Goal: Task Accomplishment & Management: Use online tool/utility

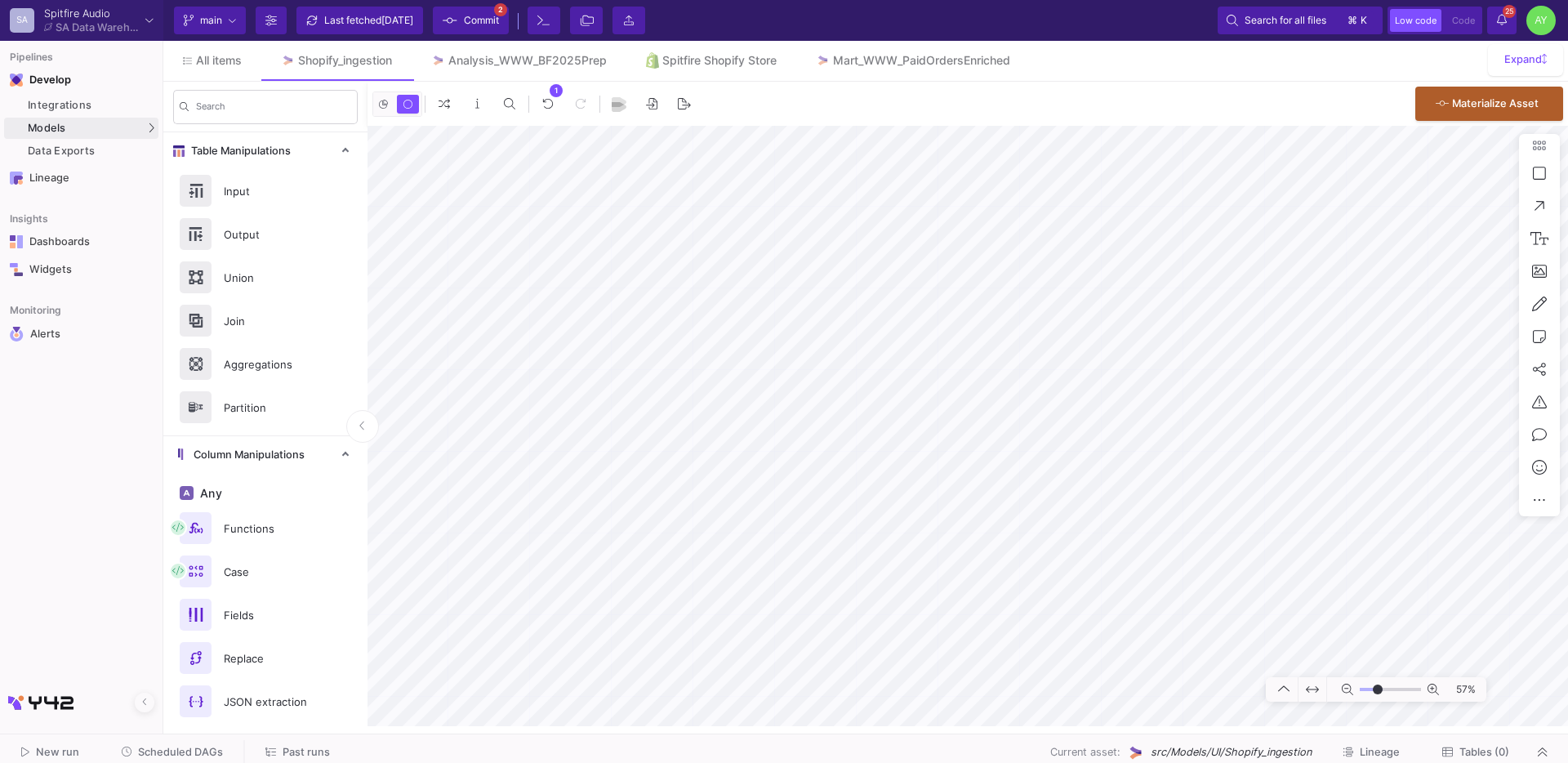
type input "-27"
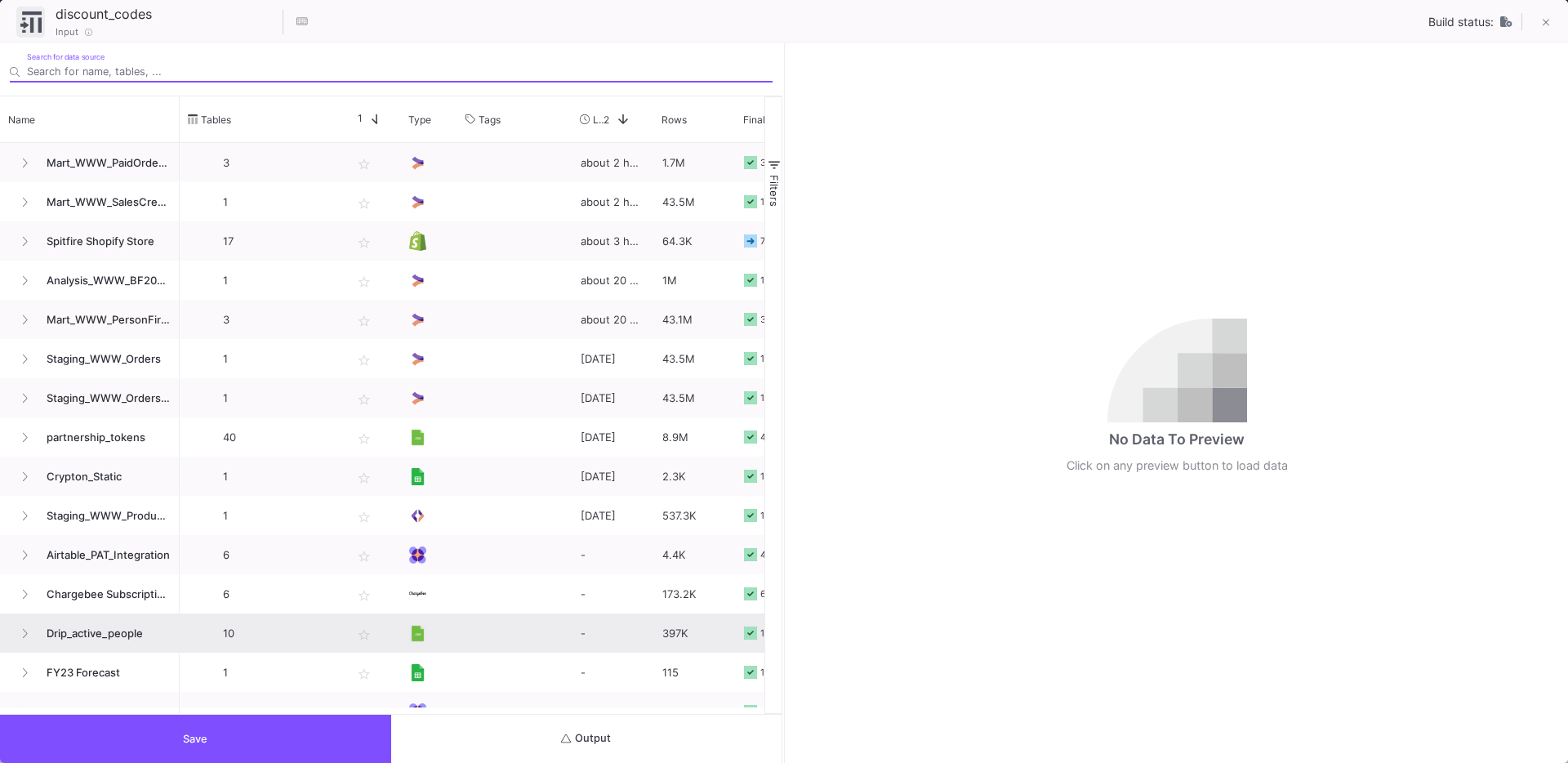
click at [593, 741] on span "Output" at bounding box center [586, 737] width 50 height 12
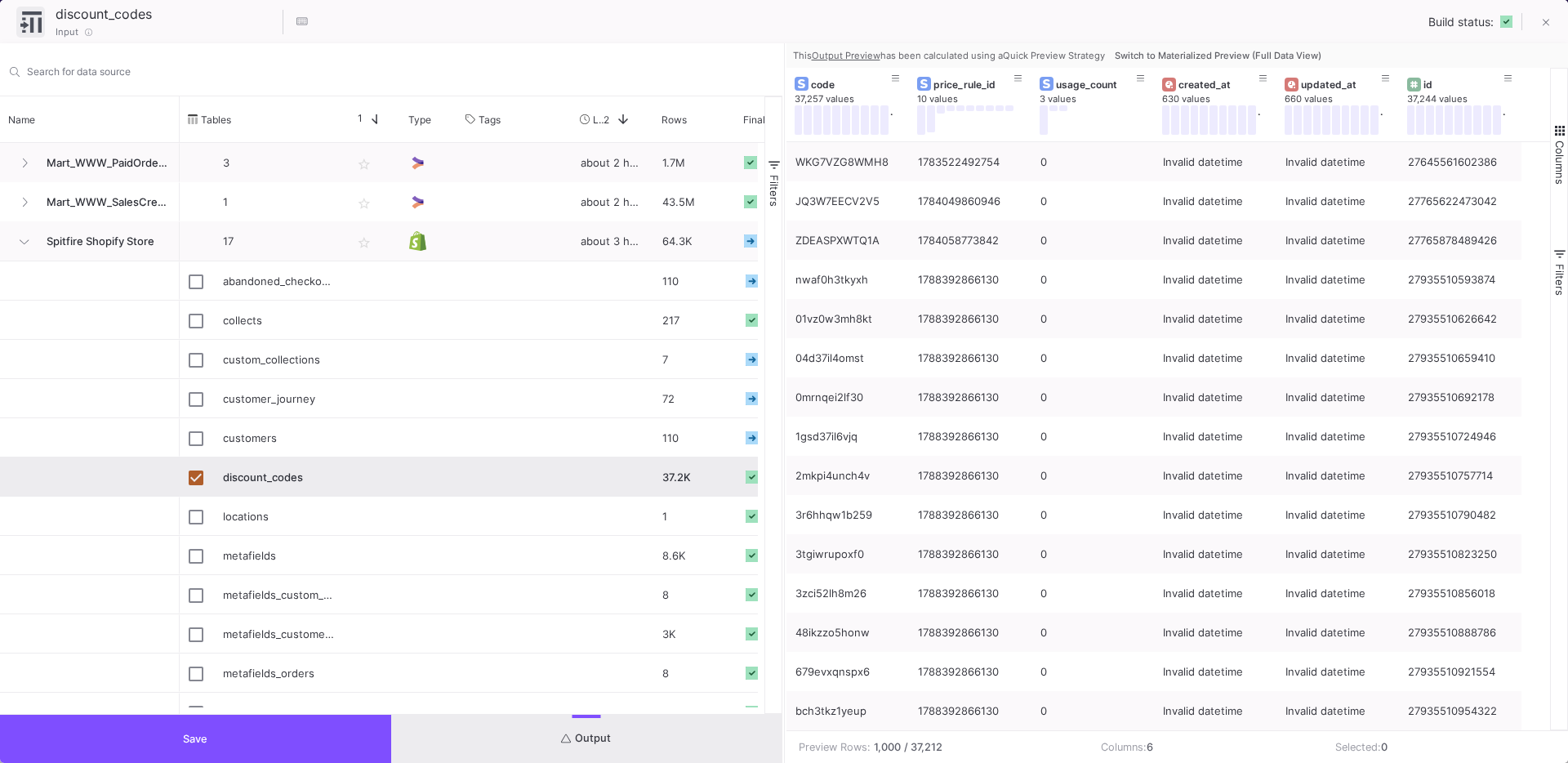
click at [1226, 62] on button "Switch to Materialized Preview (Full Data View)" at bounding box center [1218, 55] width 213 height 25
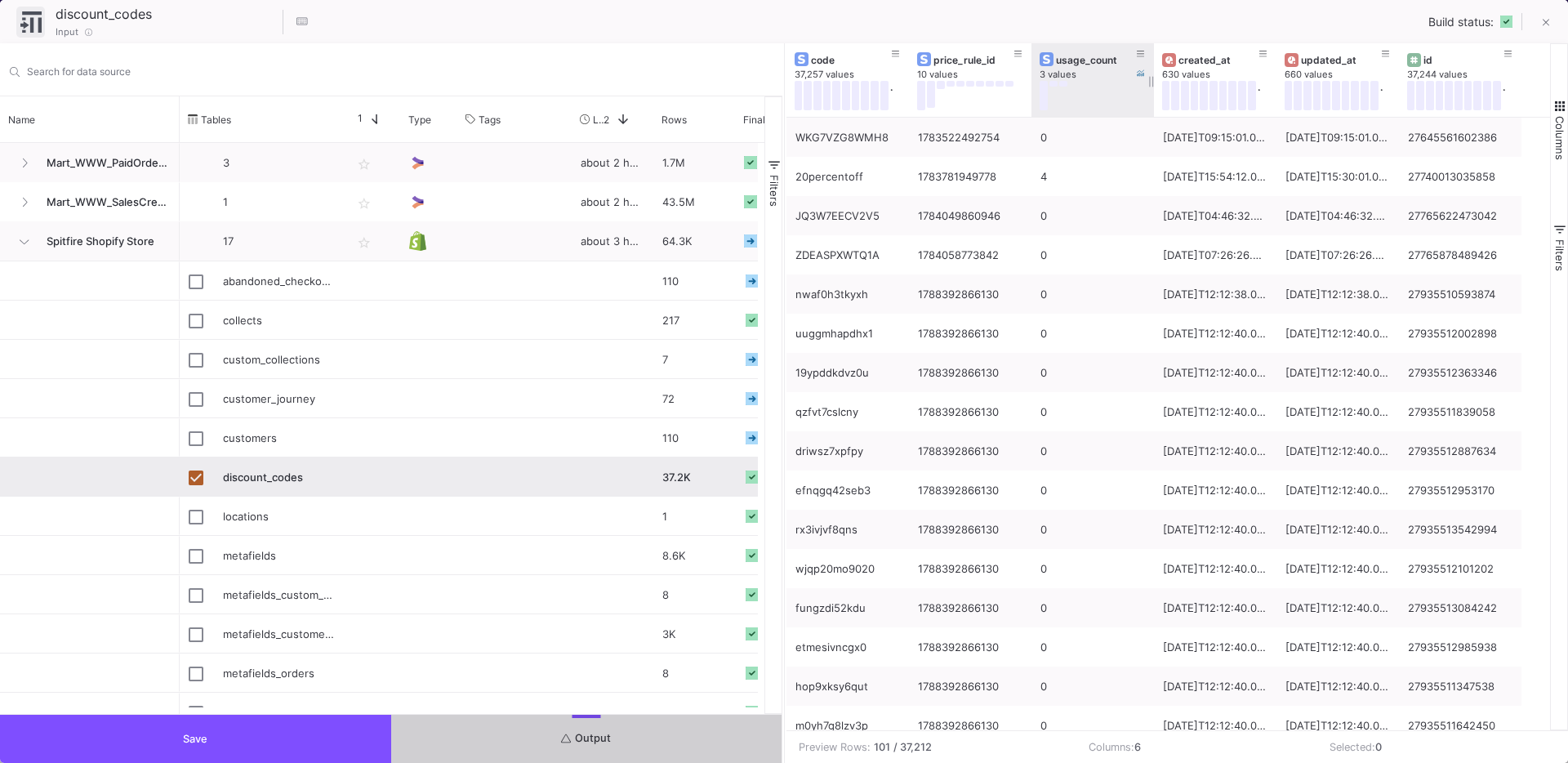
click at [1055, 84] on button at bounding box center [1054, 84] width 8 height 6
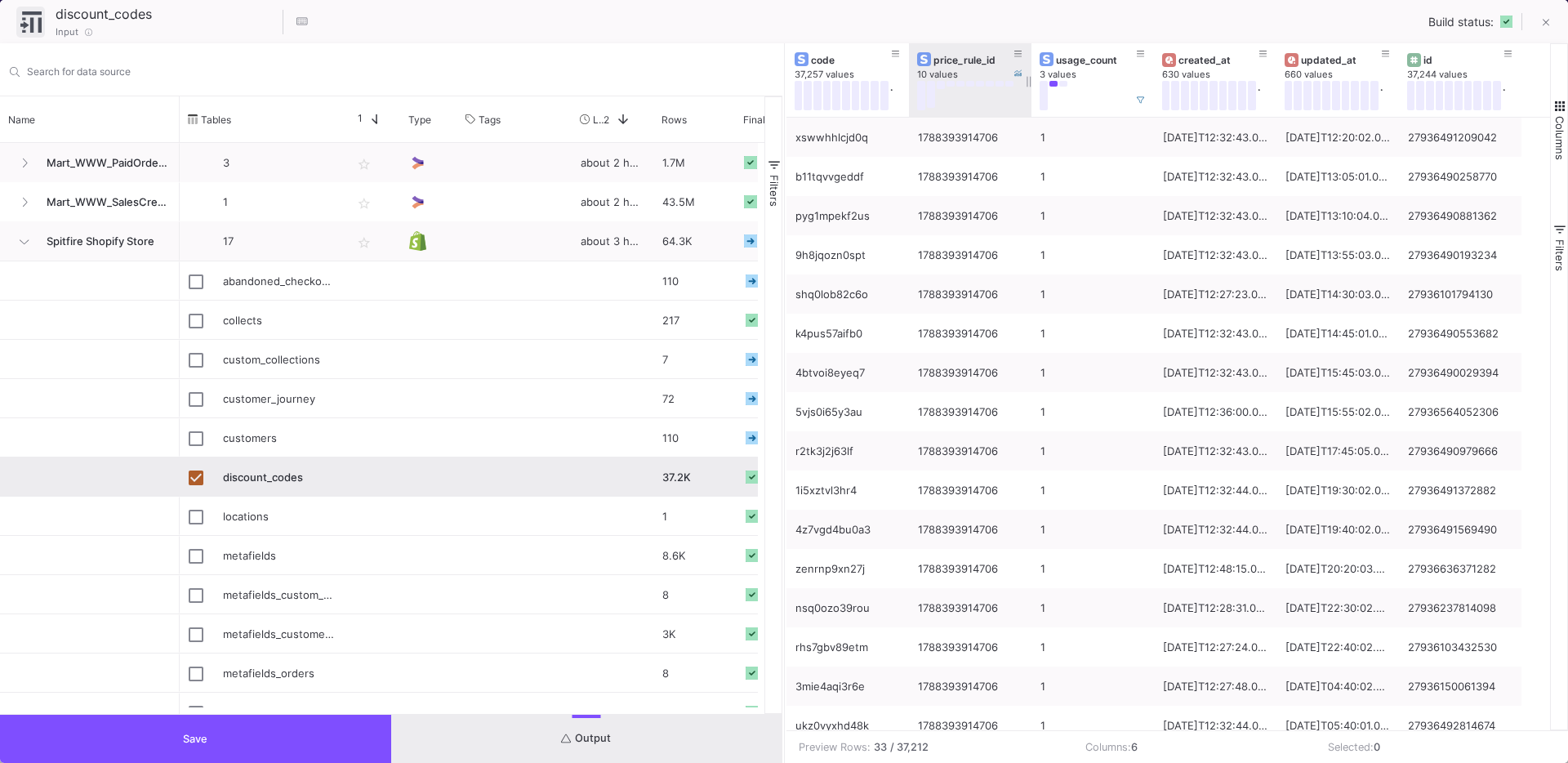
click at [959, 62] on div "price_rule_id" at bounding box center [974, 59] width 81 height 12
click at [304, 738] on button "Save" at bounding box center [195, 738] width 392 height 49
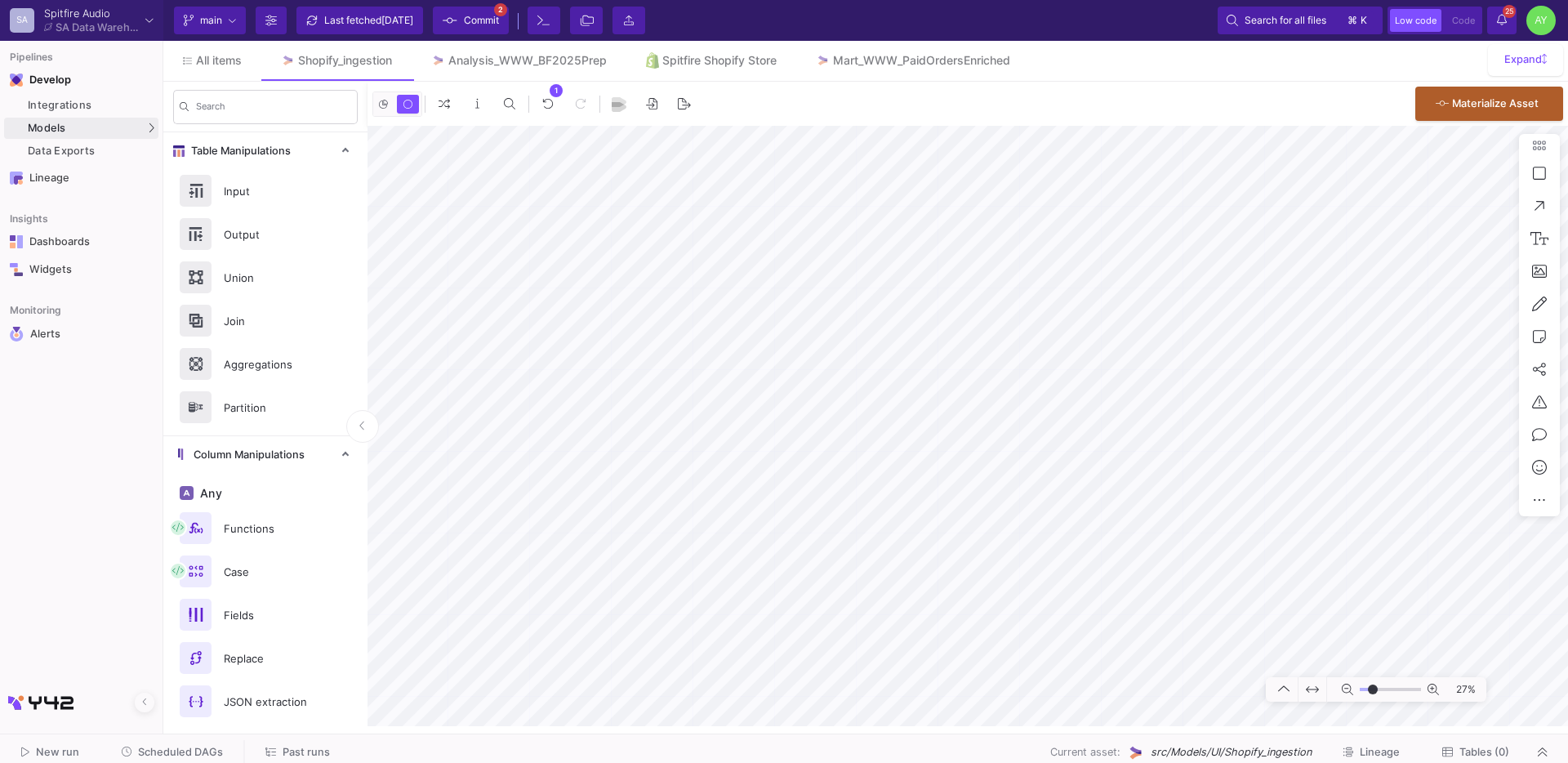
type input "-11"
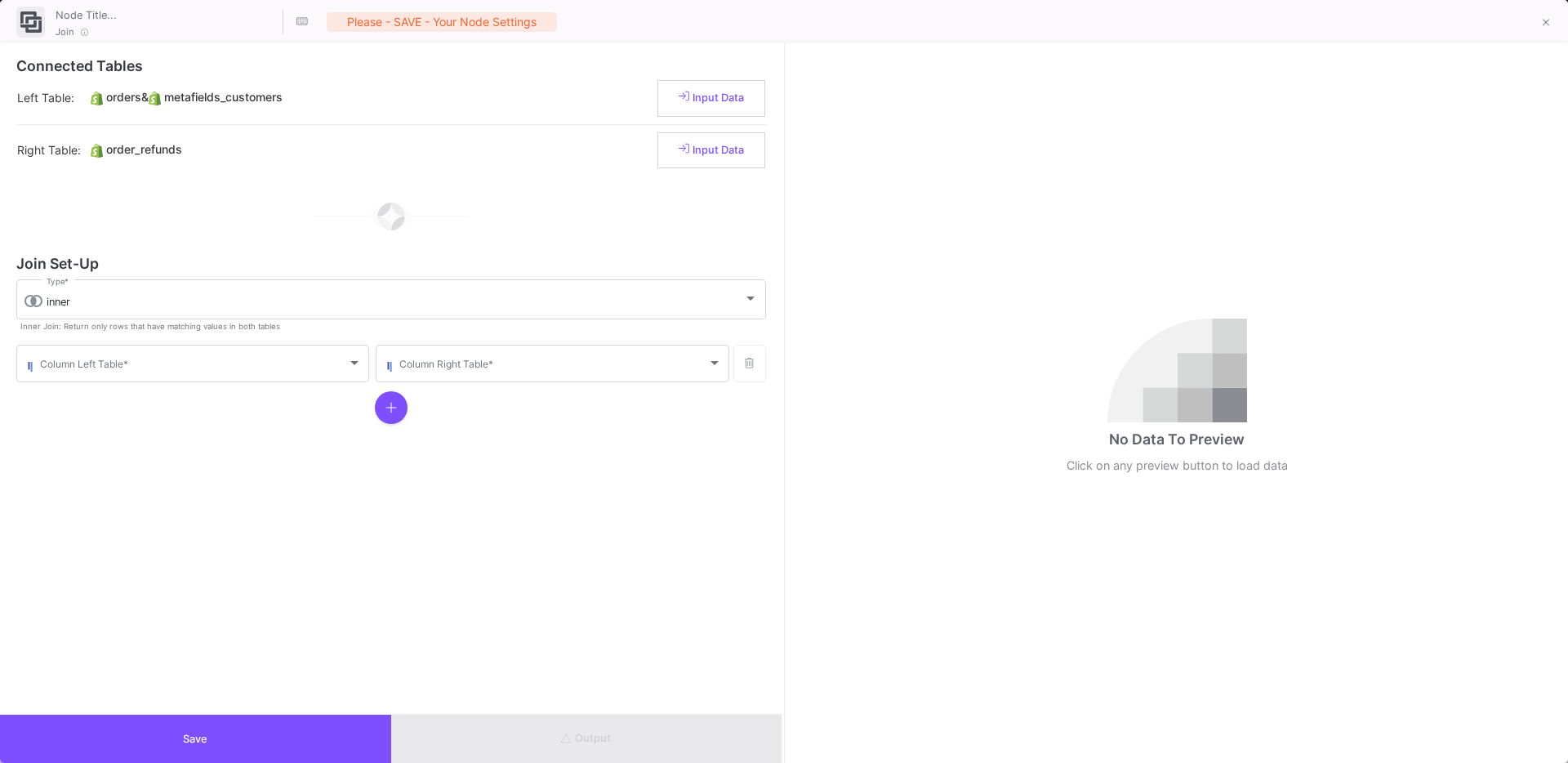
click at [147, 275] on form "Join Set-Up inner Type * Inner Join: Return only rows that have matching values…" at bounding box center [391, 344] width 750 height 173
click at [139, 280] on div "inner Type *" at bounding box center [402, 297] width 712 height 43
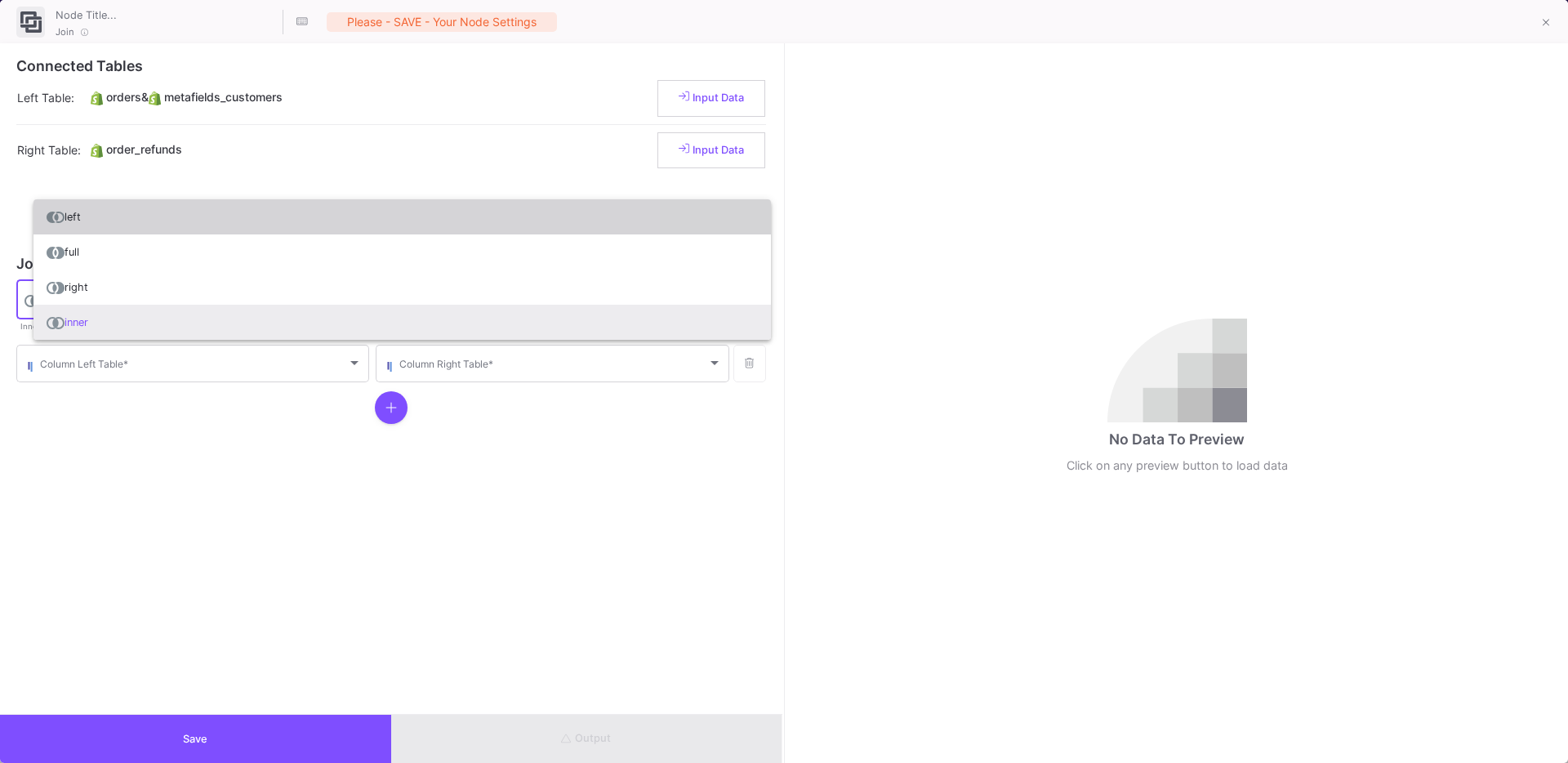
click at [93, 233] on span "left" at bounding box center [402, 216] width 712 height 35
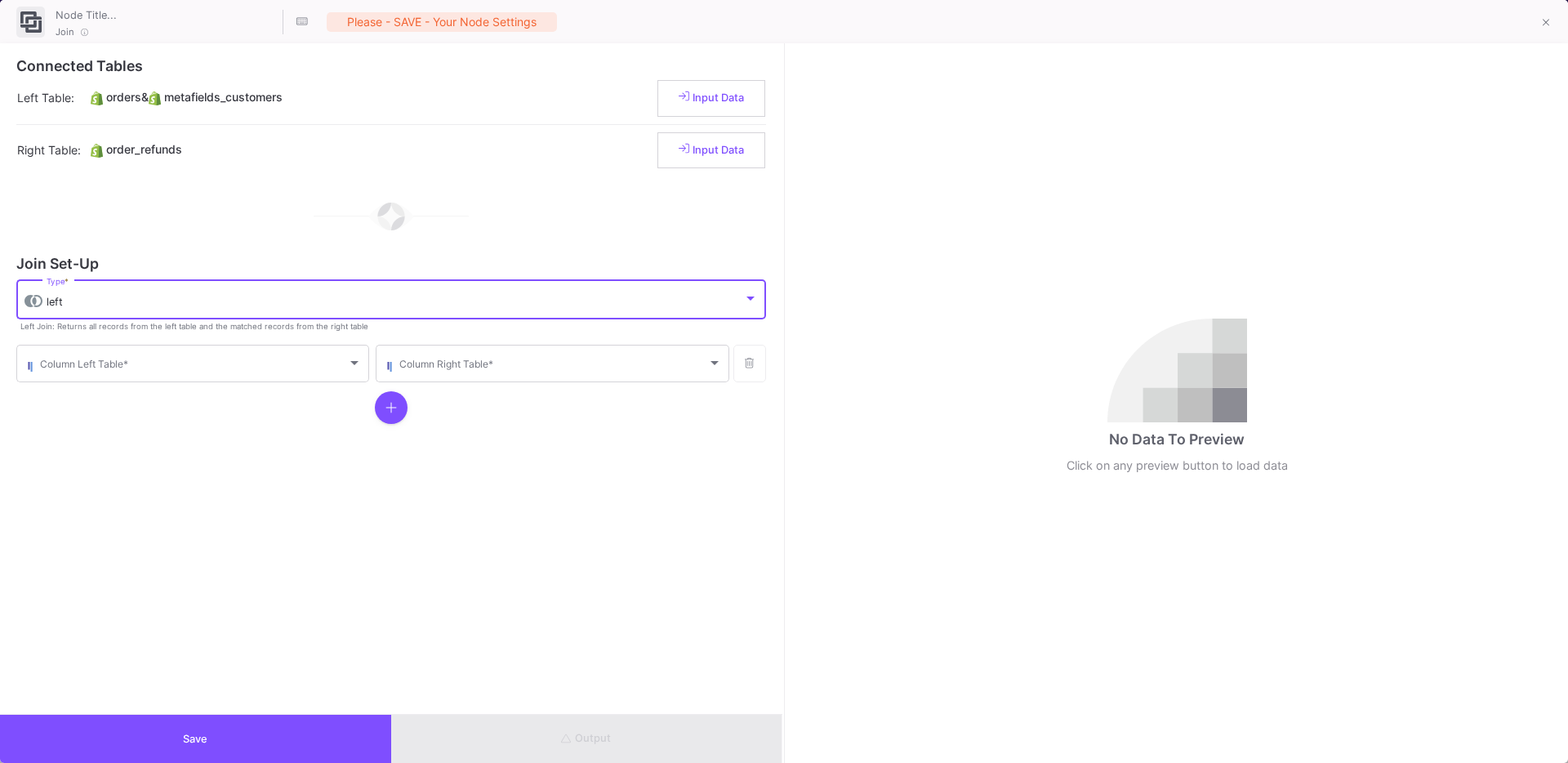
click at [70, 336] on form "Join Set-Up left Type * Left Join: Returns all records from the left table and …" at bounding box center [391, 344] width 750 height 173
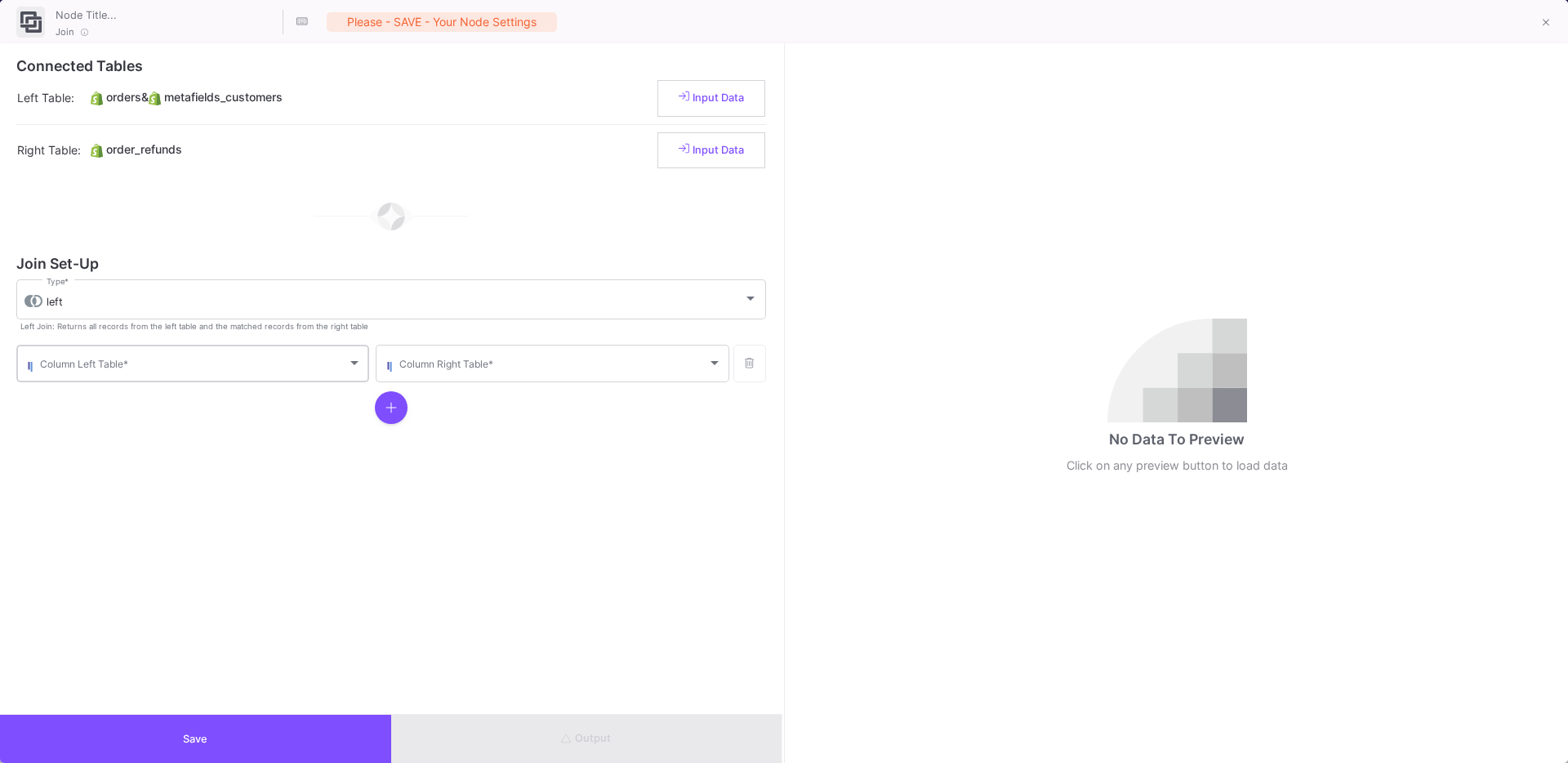
click at [68, 343] on div "Column Left Table *" at bounding box center [200, 362] width 322 height 40
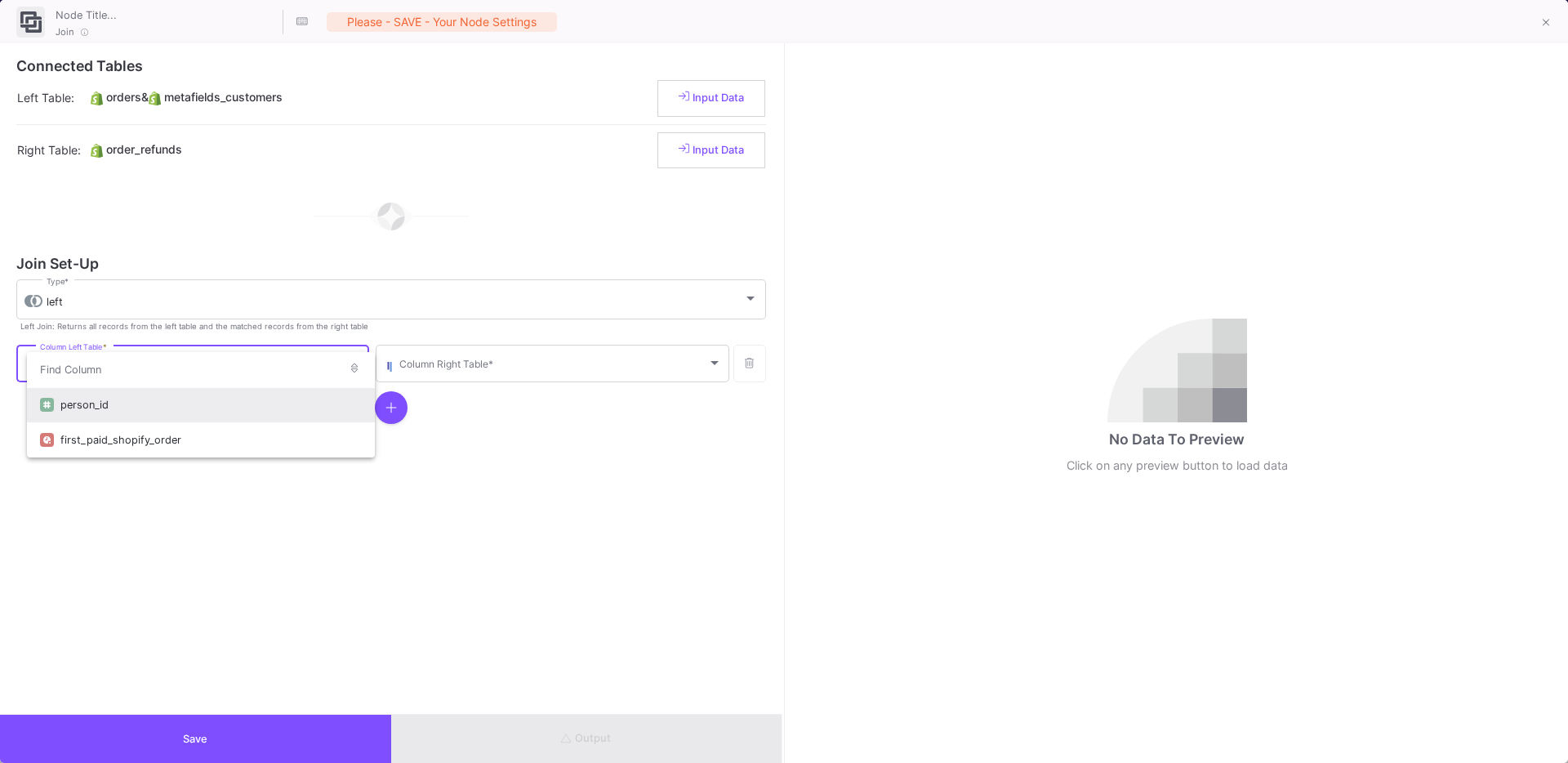
click at [79, 394] on div "person_id" at bounding box center [211, 404] width 301 height 35
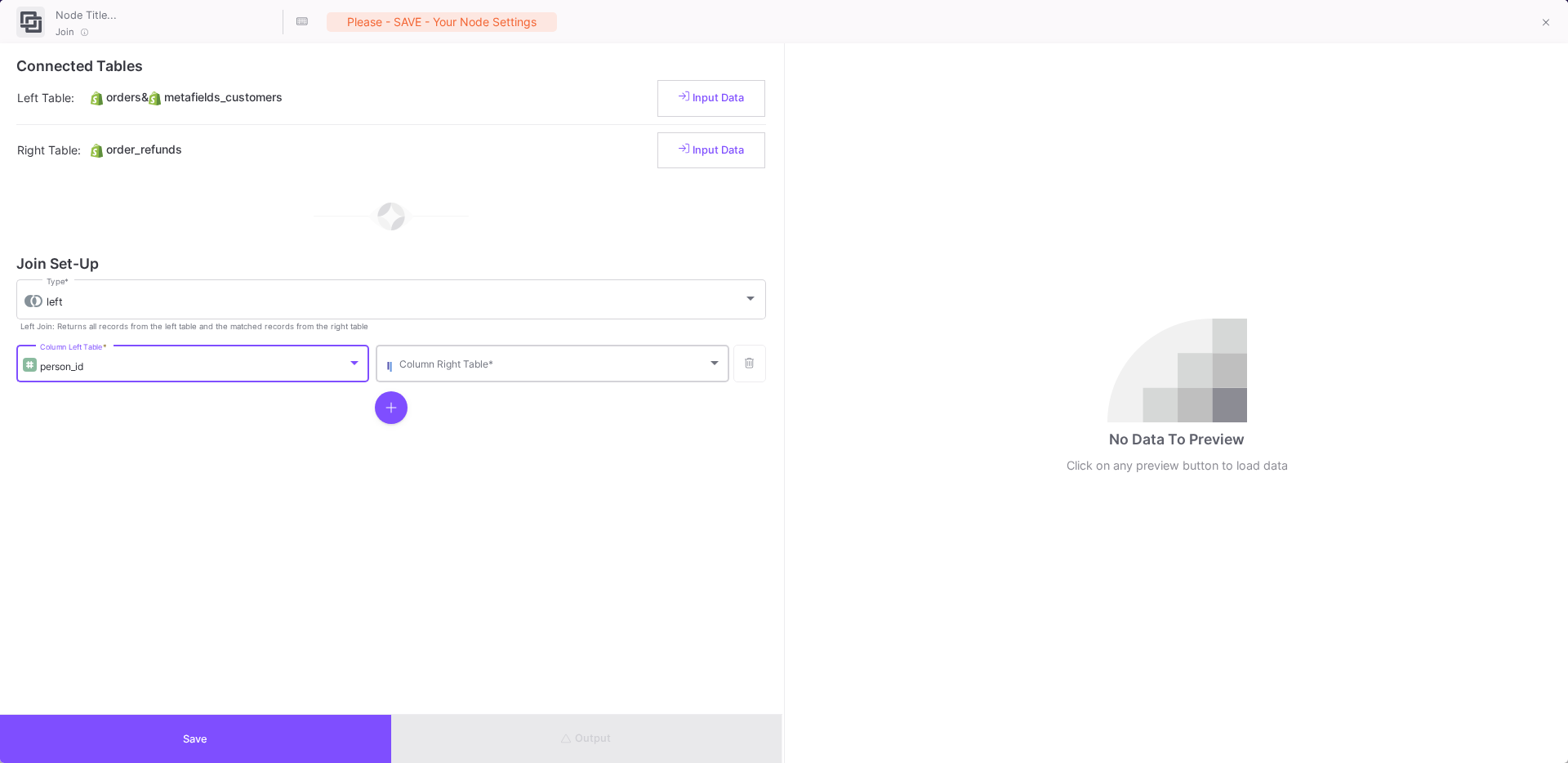
click at [425, 373] on div "Column Right Table *" at bounding box center [560, 362] width 322 height 40
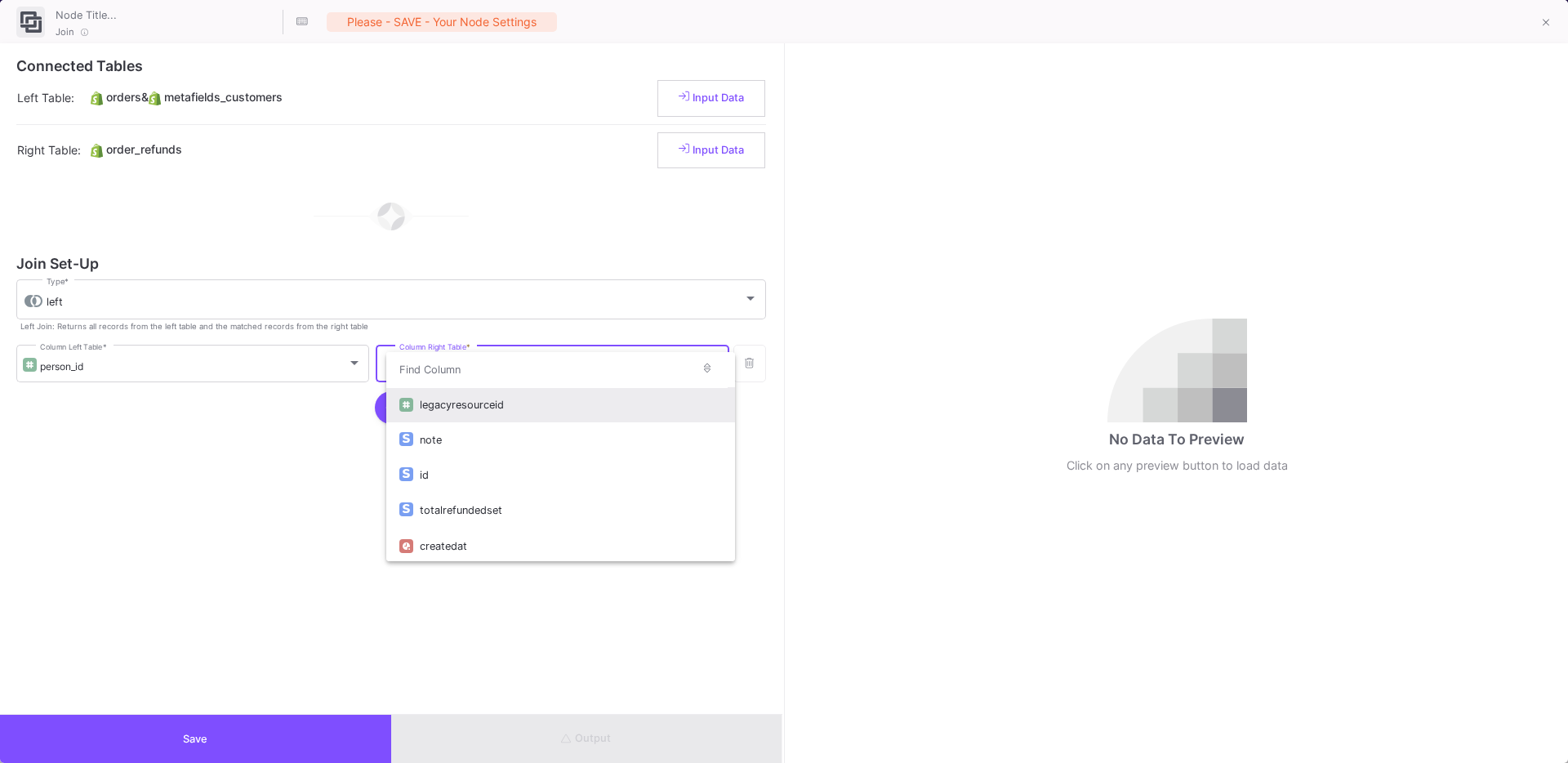
click at [188, 736] on div at bounding box center [784, 382] width 1568 height 763
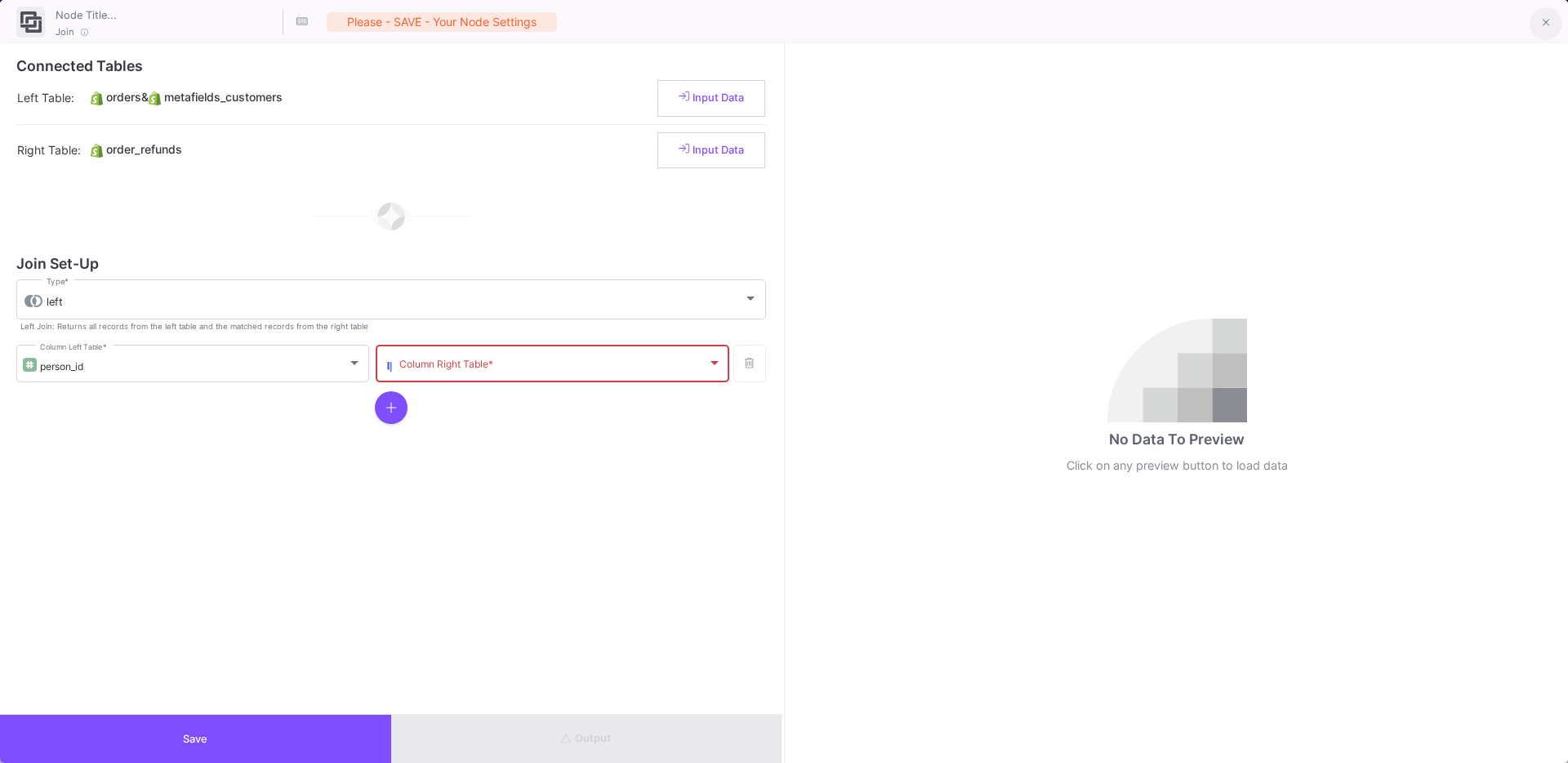
click at [1537, 33] on button at bounding box center [1546, 23] width 33 height 33
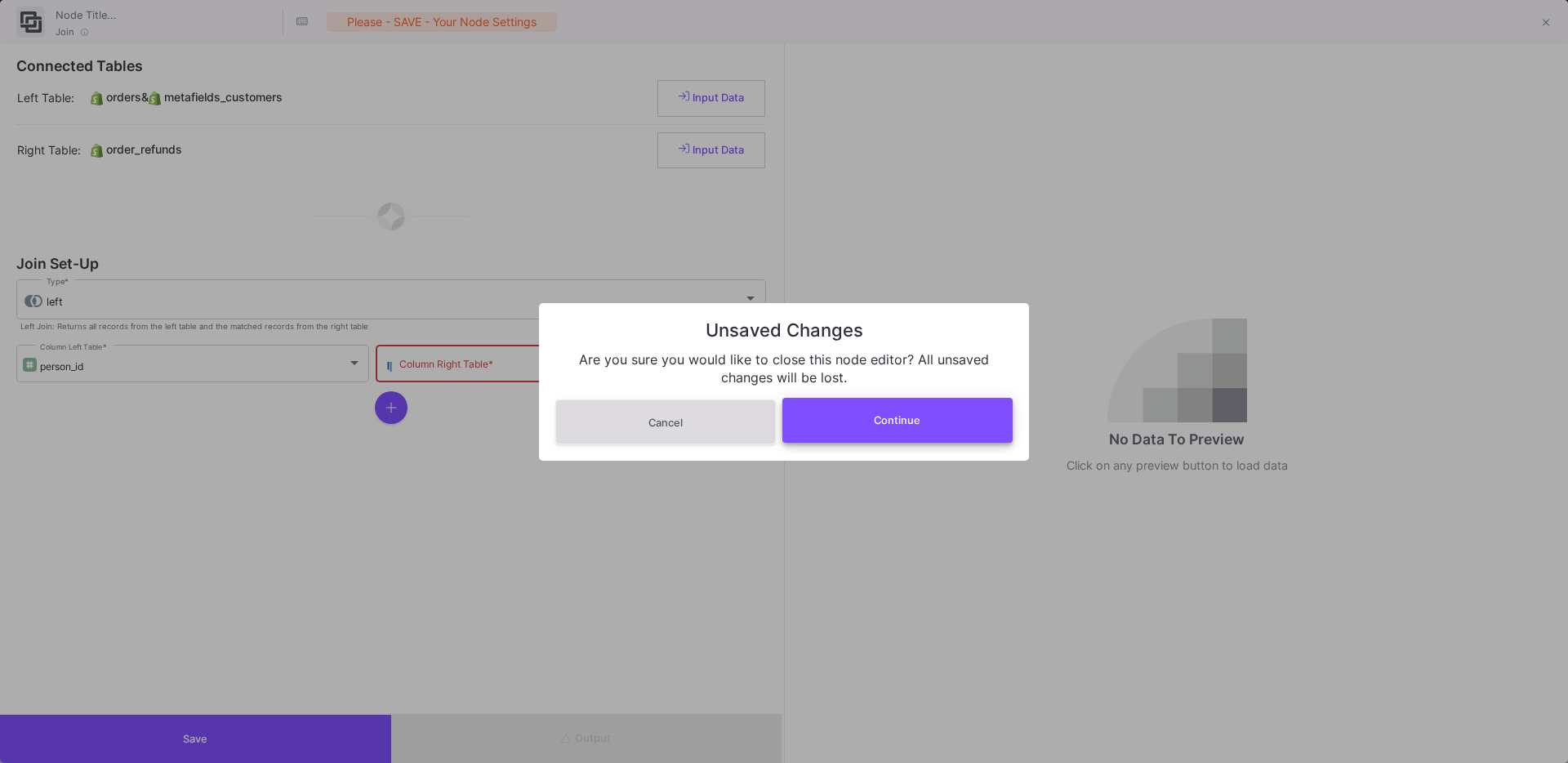
click at [862, 411] on button "Continue" at bounding box center [898, 419] width 231 height 45
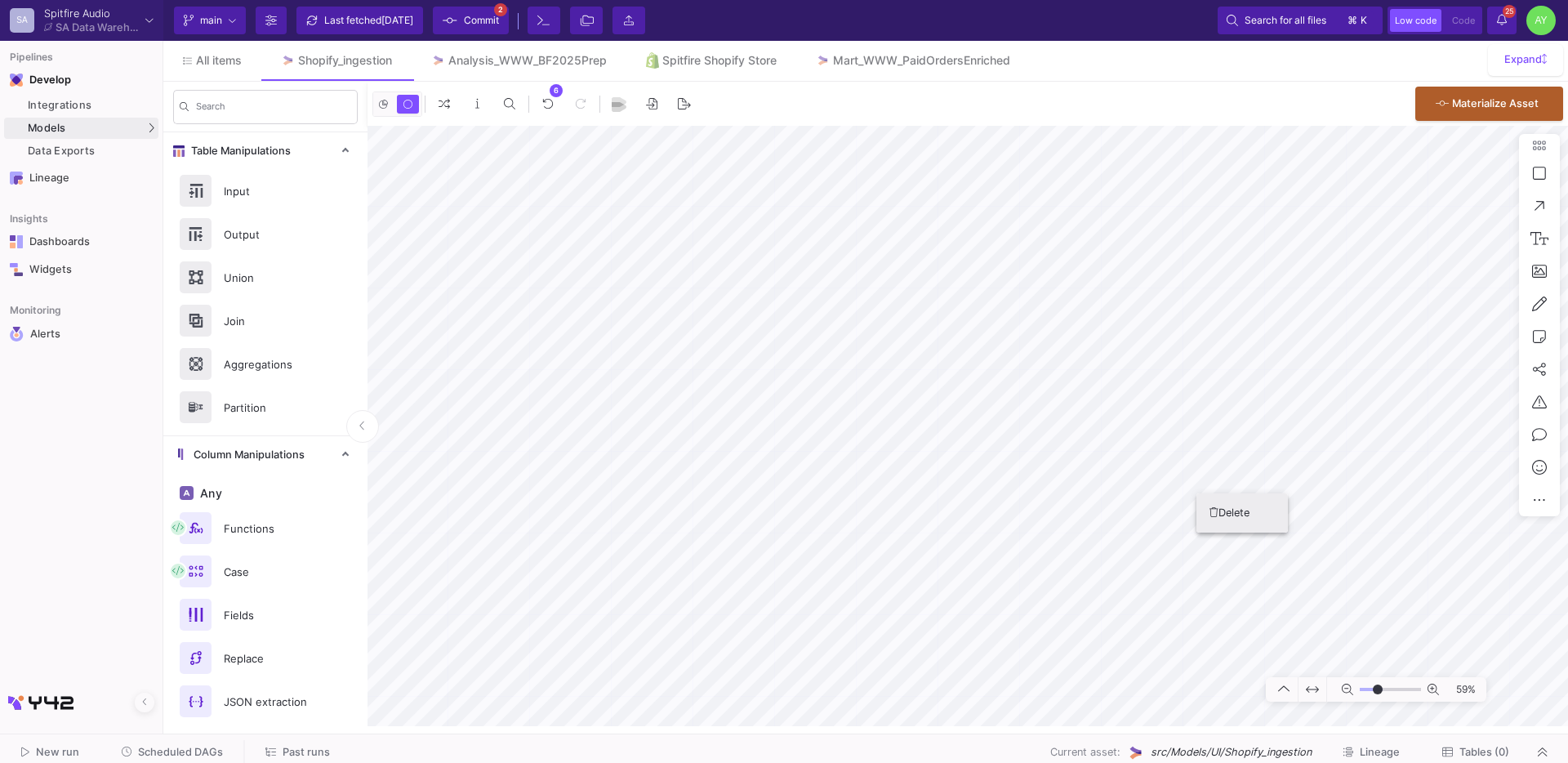
click at [1223, 517] on button "Delete" at bounding box center [1242, 513] width 91 height 40
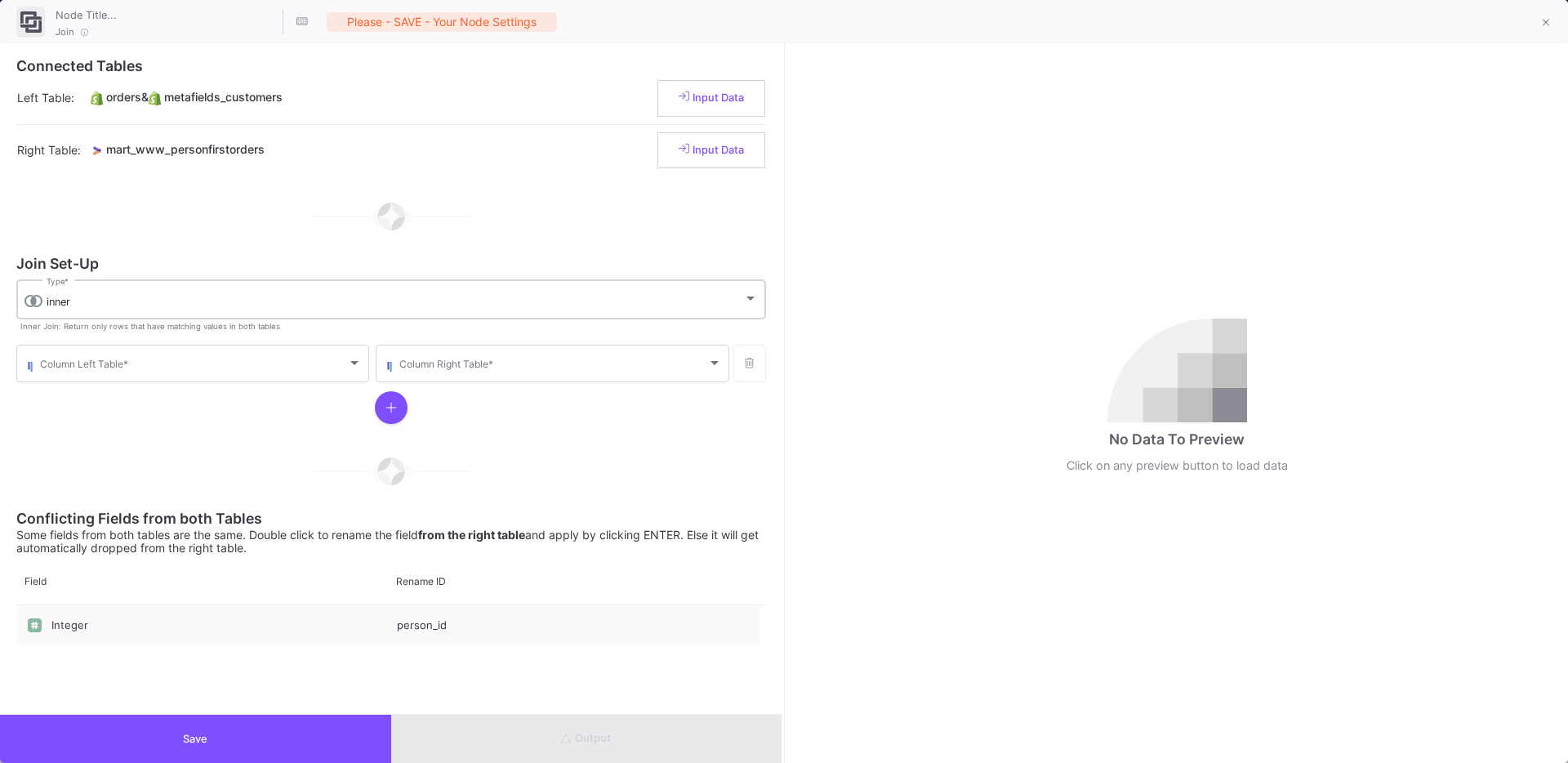
click at [168, 296] on div "inner" at bounding box center [394, 301] width 697 height 13
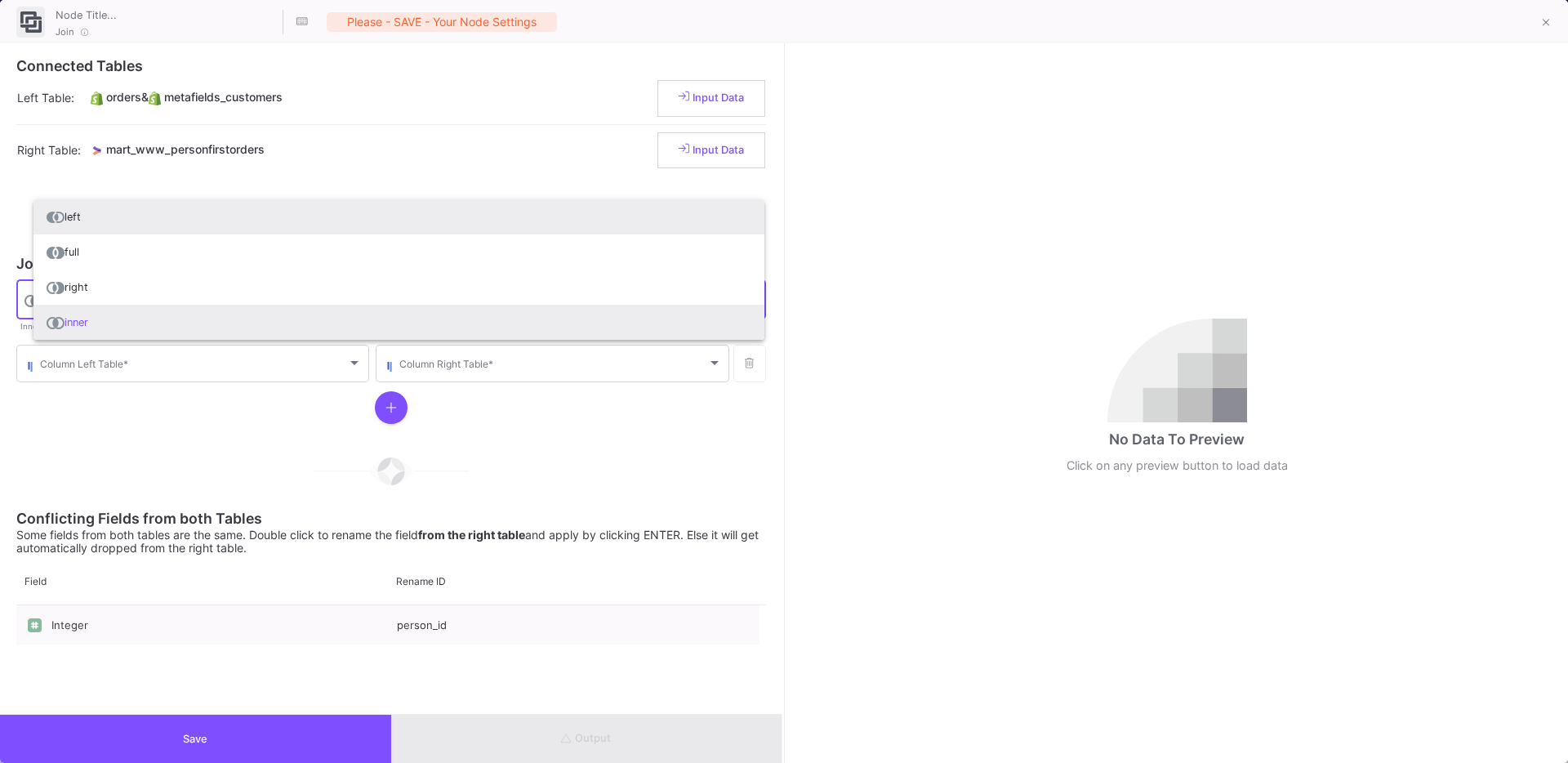
click at [76, 216] on span "left" at bounding box center [398, 216] width 705 height 35
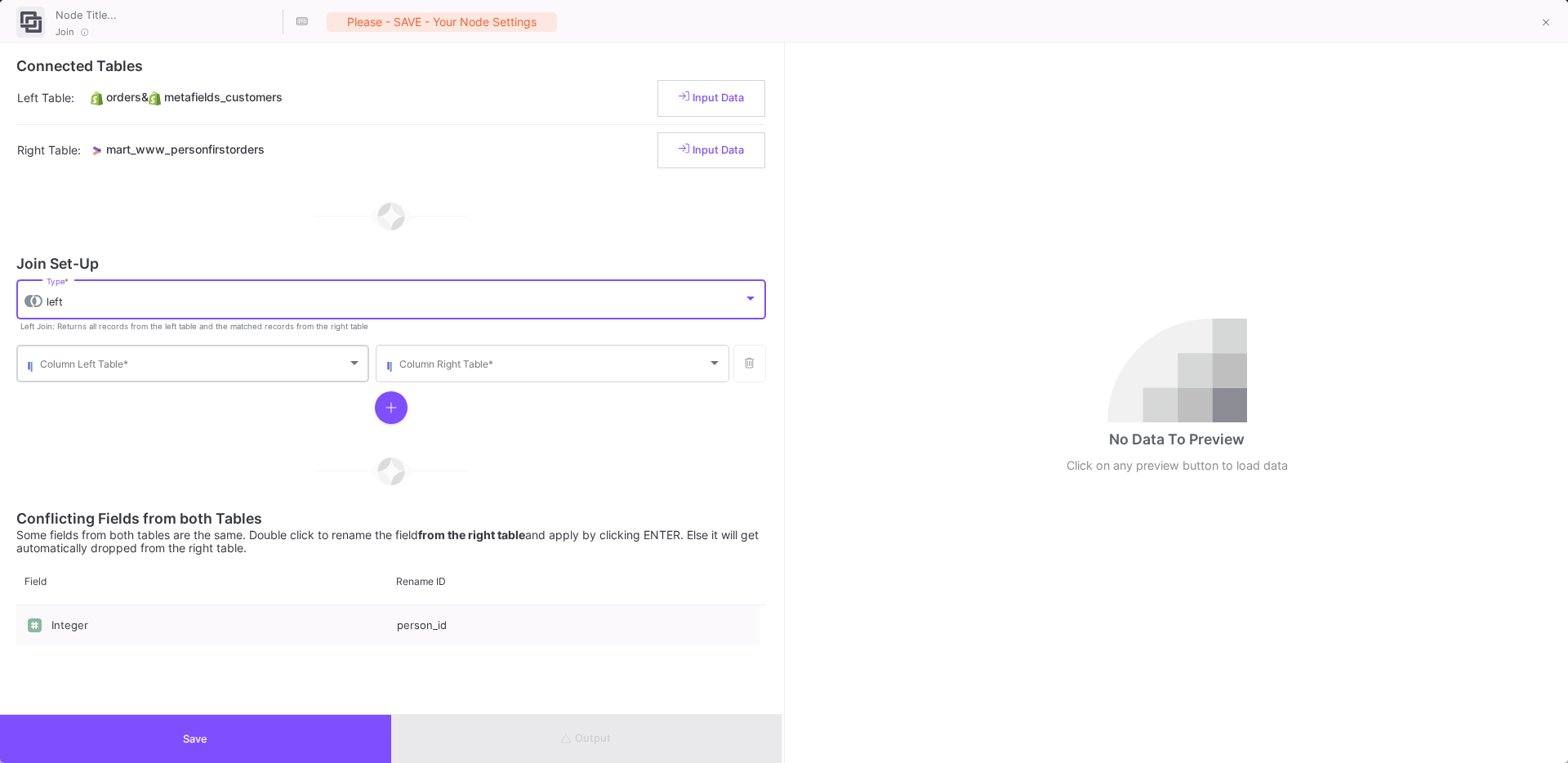
click at [64, 356] on div "Column Left Table *" at bounding box center [200, 362] width 322 height 40
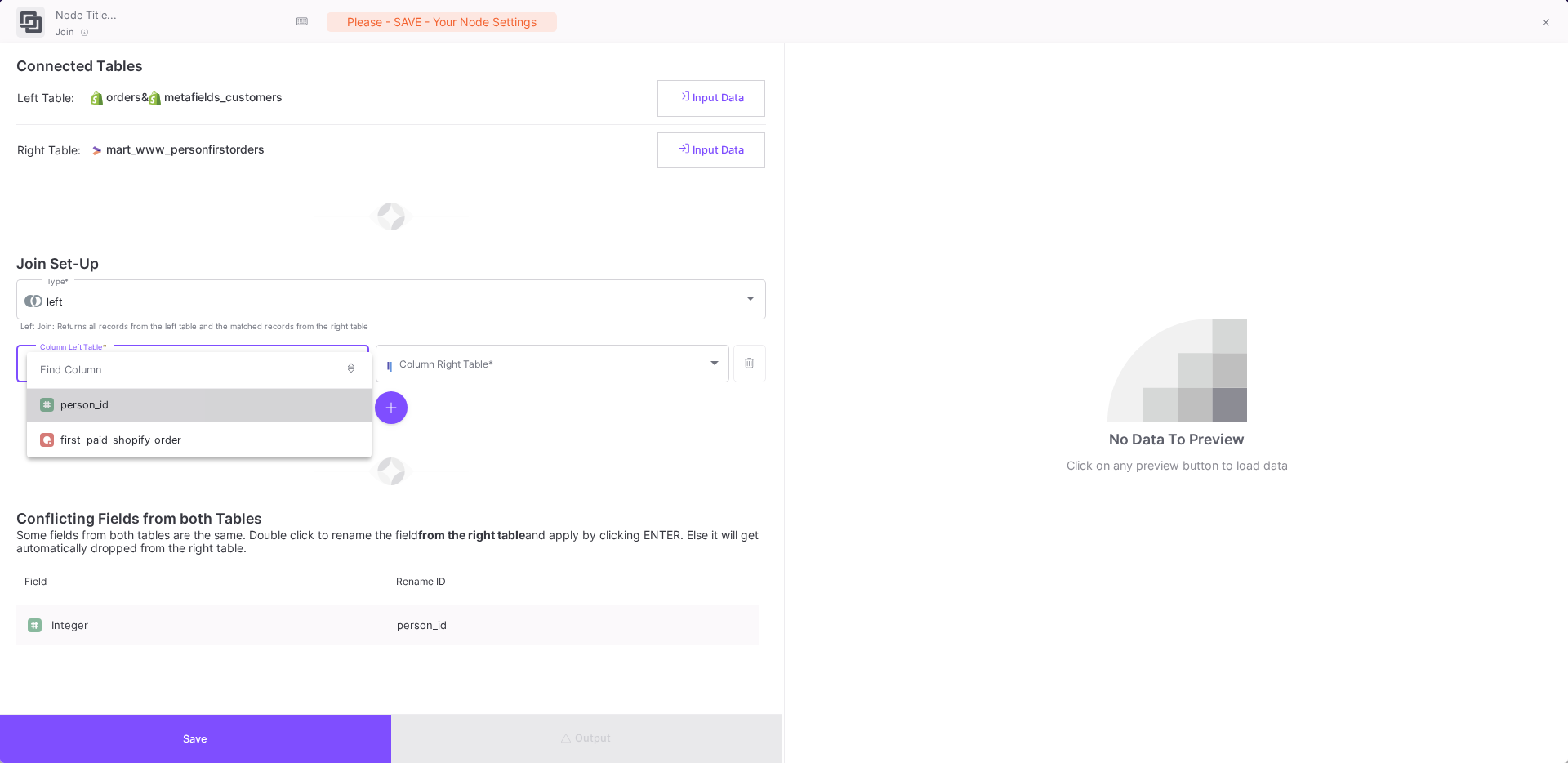
click at [81, 405] on div "person_id" at bounding box center [209, 404] width 298 height 35
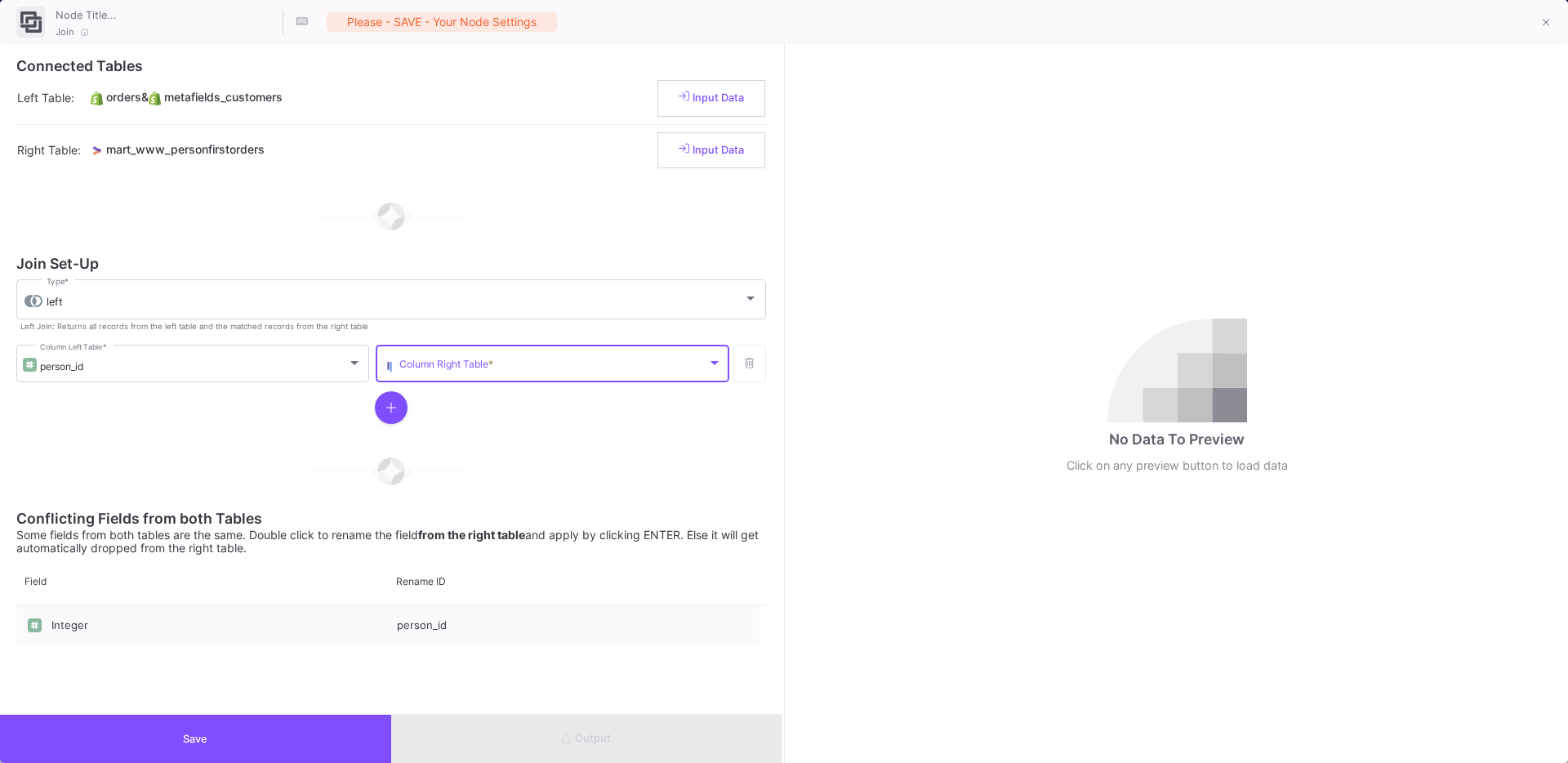
click at [441, 369] on span at bounding box center [553, 366] width 307 height 12
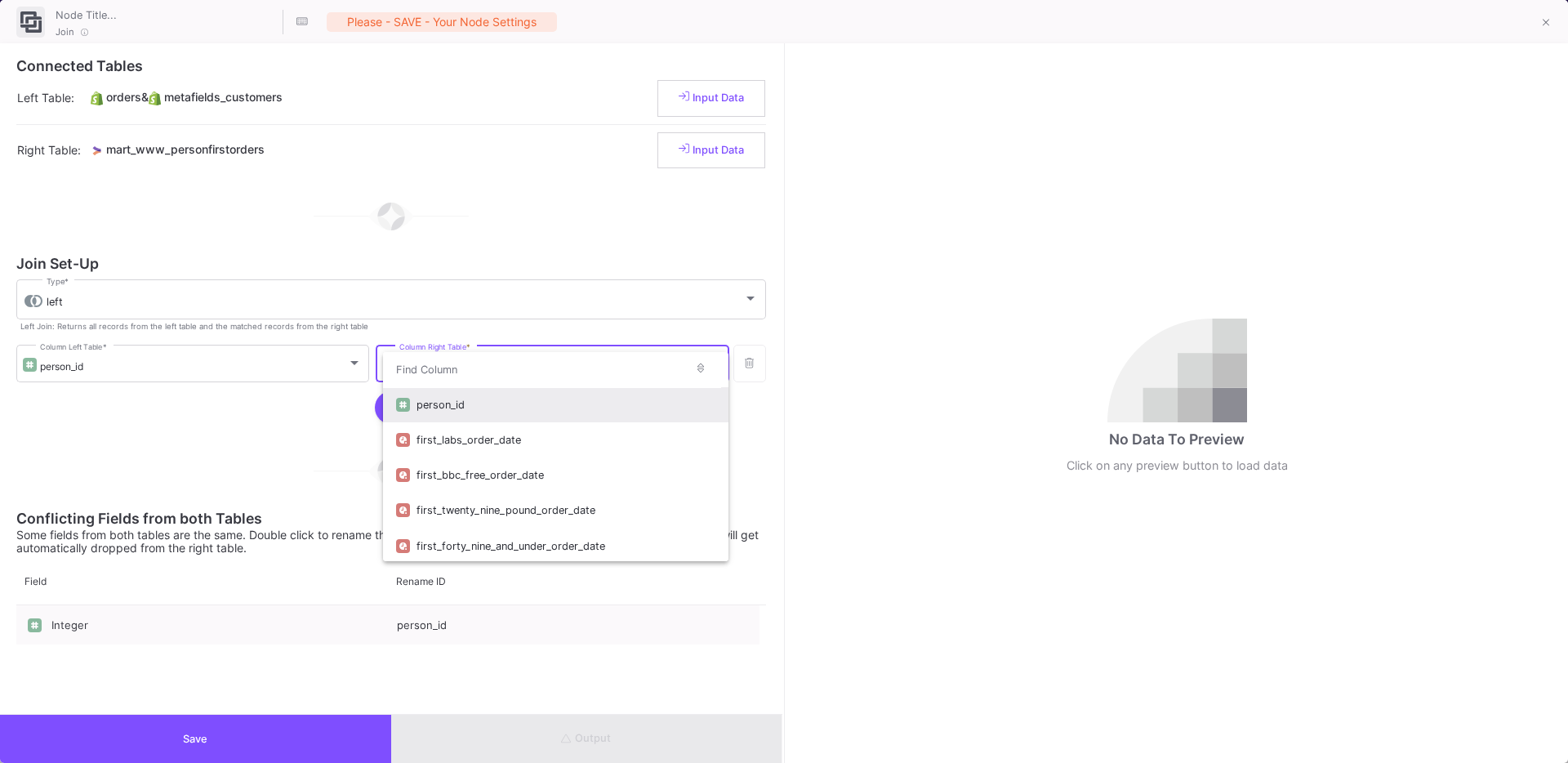
click at [462, 416] on div "person_id" at bounding box center [565, 404] width 298 height 35
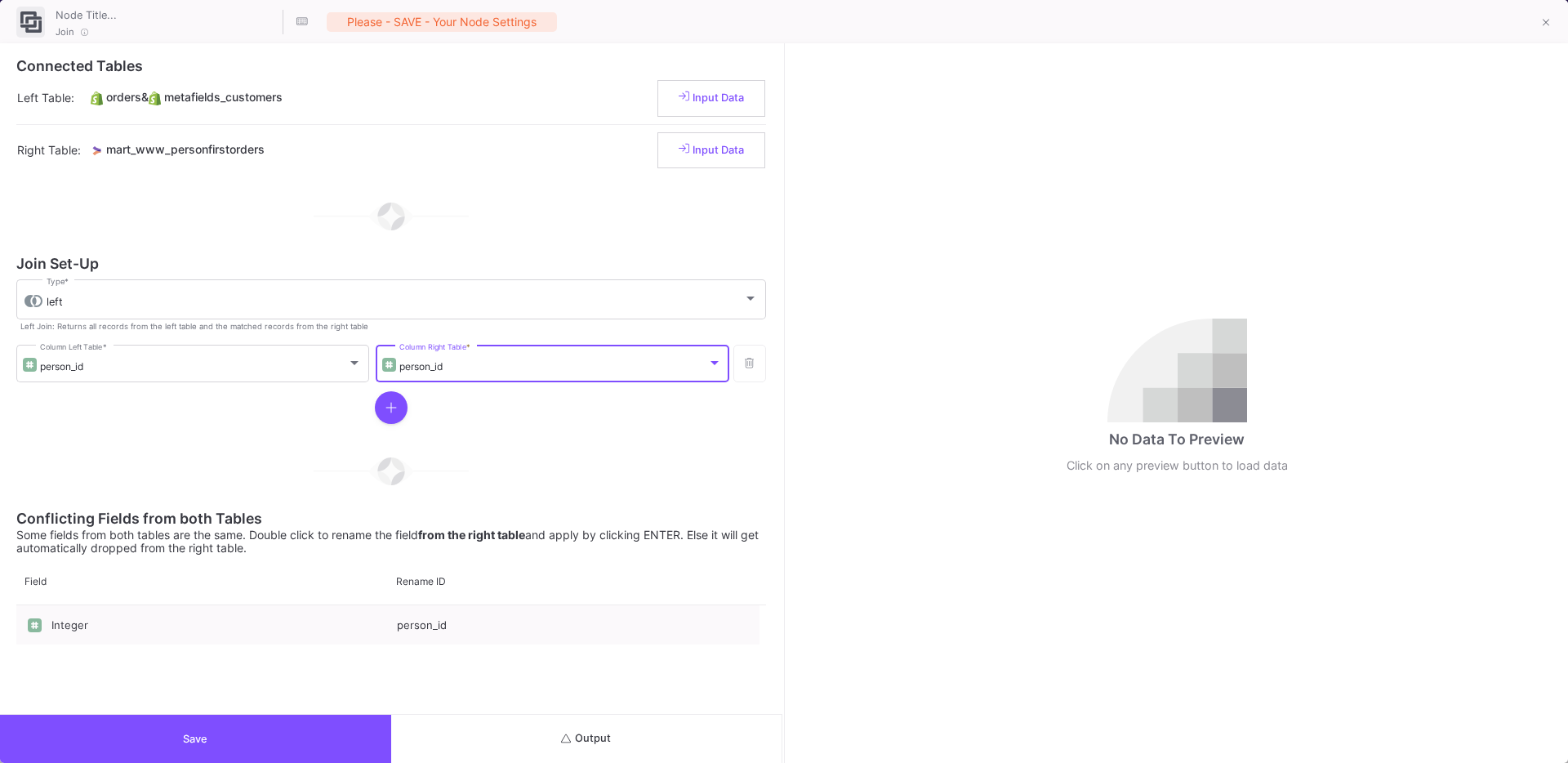
click at [349, 722] on button "Save" at bounding box center [195, 738] width 392 height 49
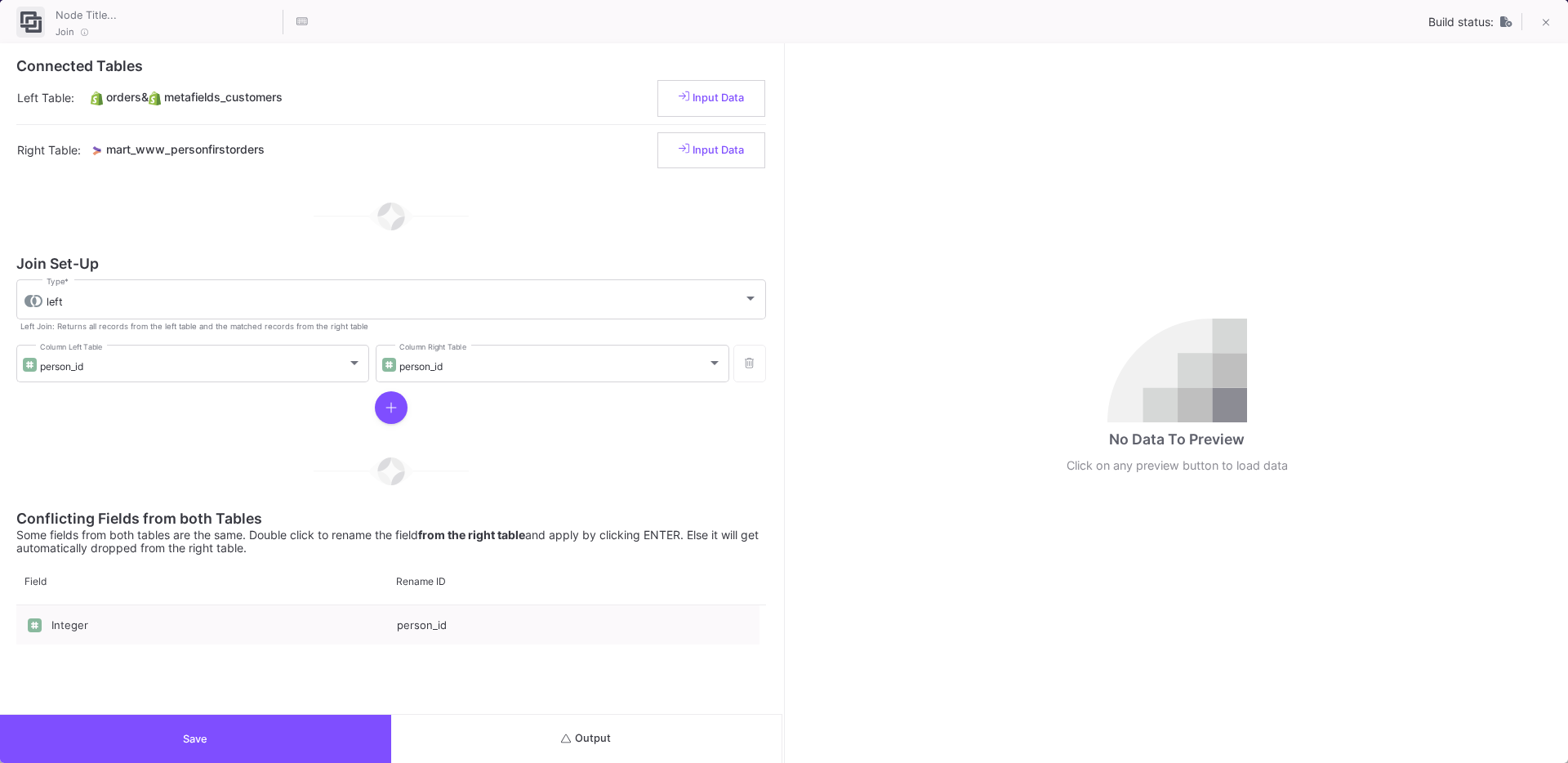
click at [519, 739] on button "Output" at bounding box center [587, 738] width 392 height 49
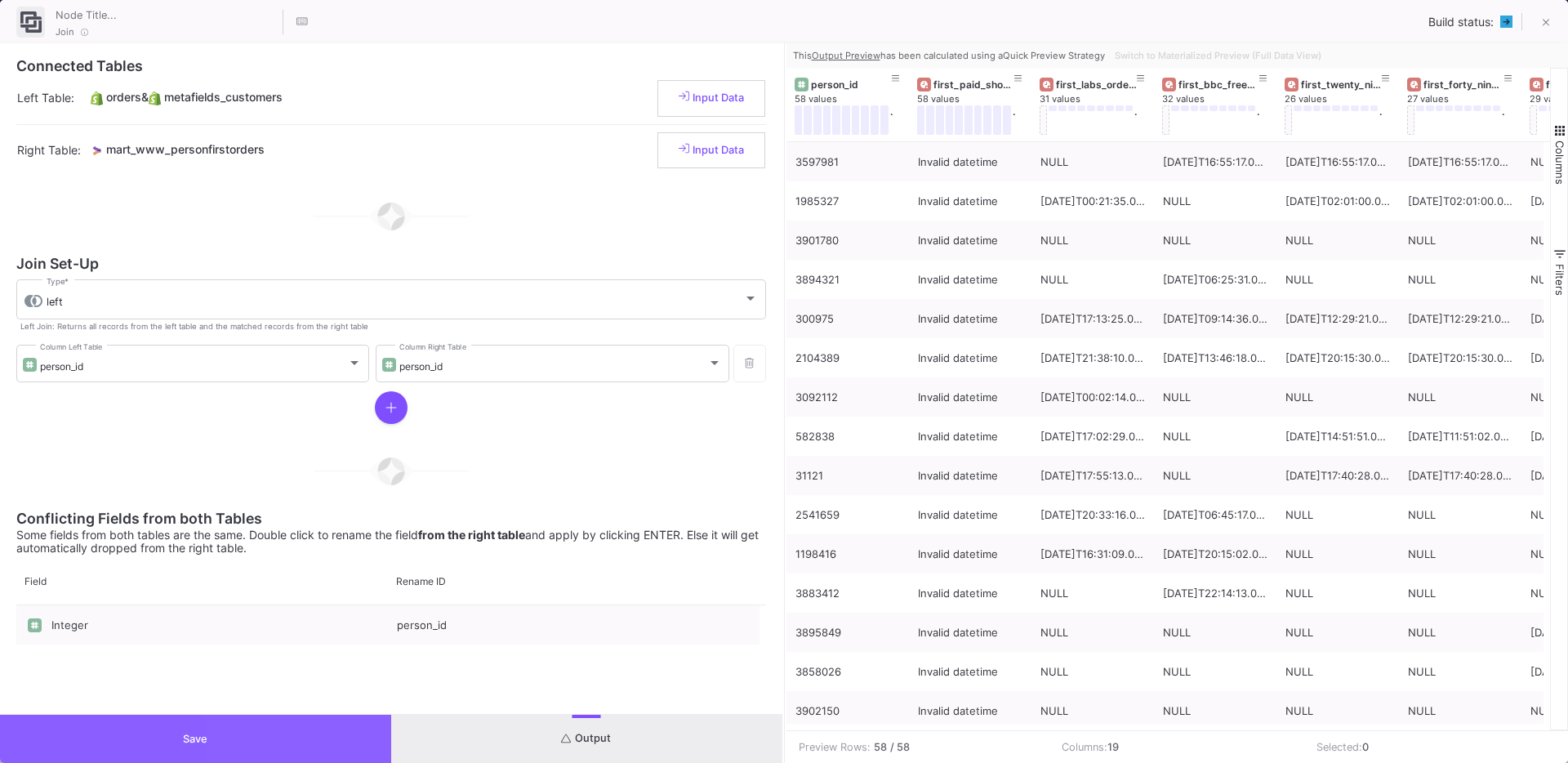
click at [314, 725] on button "Save" at bounding box center [195, 738] width 392 height 49
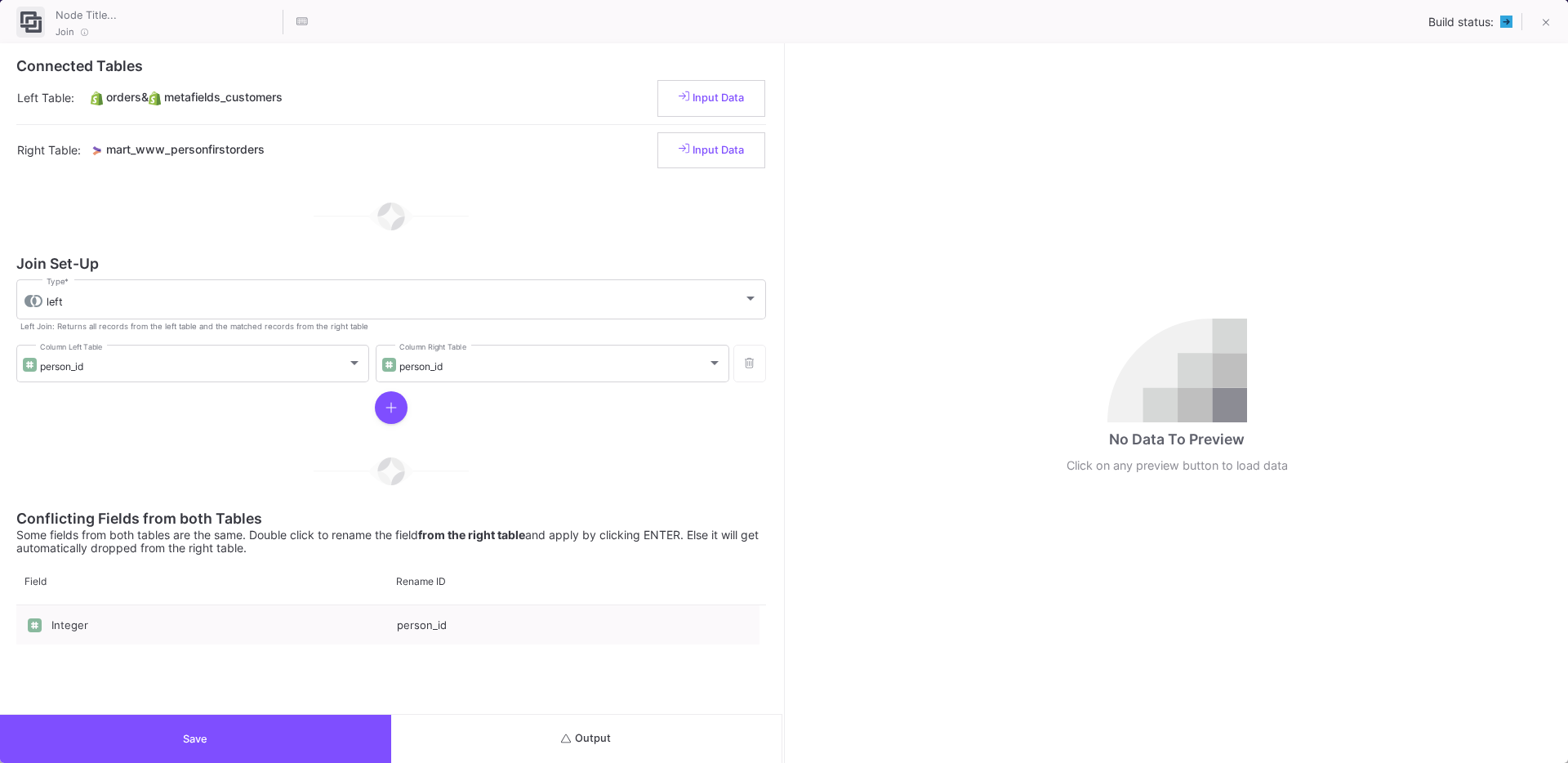
click at [600, 740] on span "Output" at bounding box center [586, 737] width 50 height 12
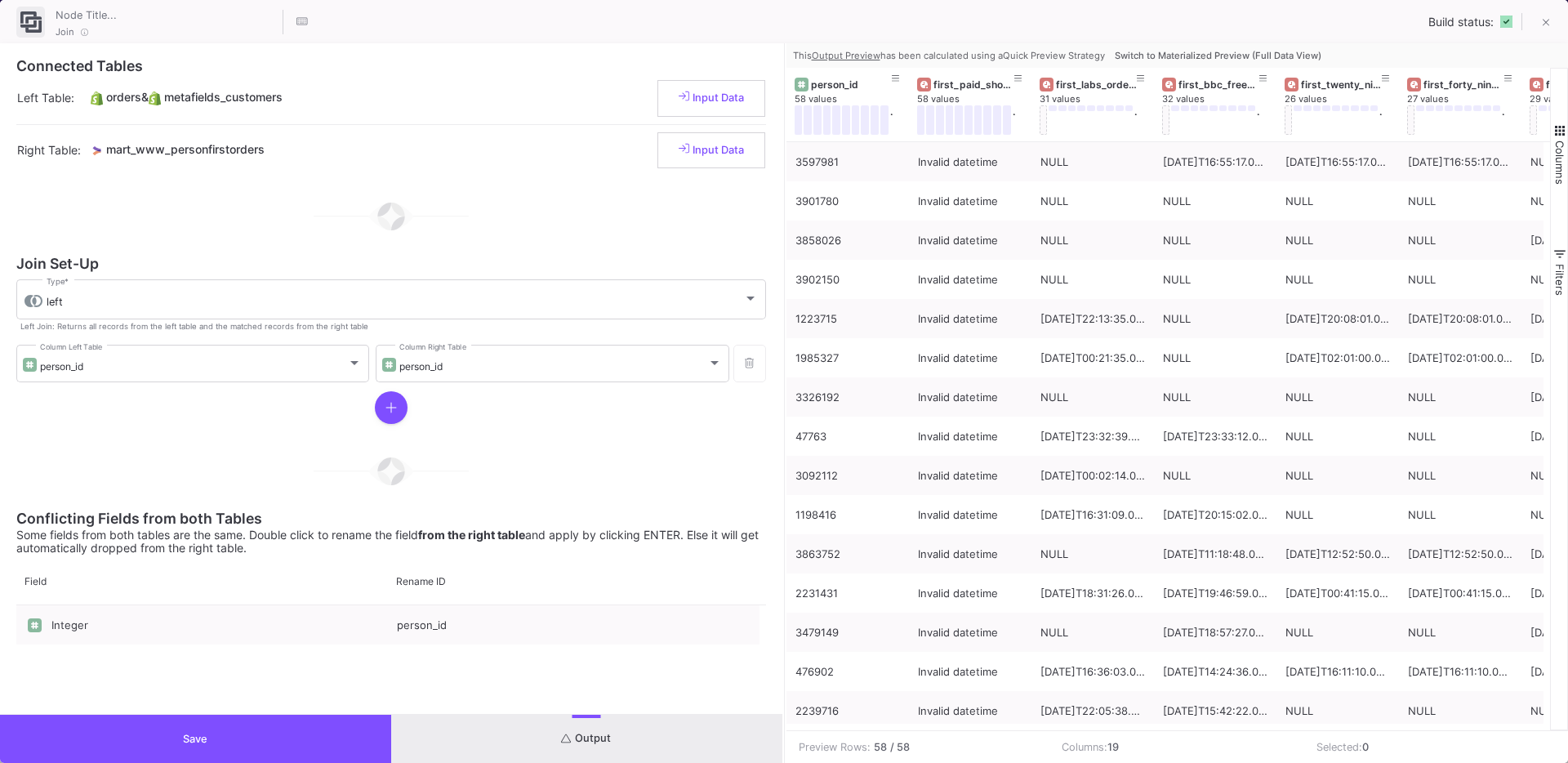
click at [1227, 59] on span "Switch to Materialized Preview (Full Data View)" at bounding box center [1218, 55] width 207 height 12
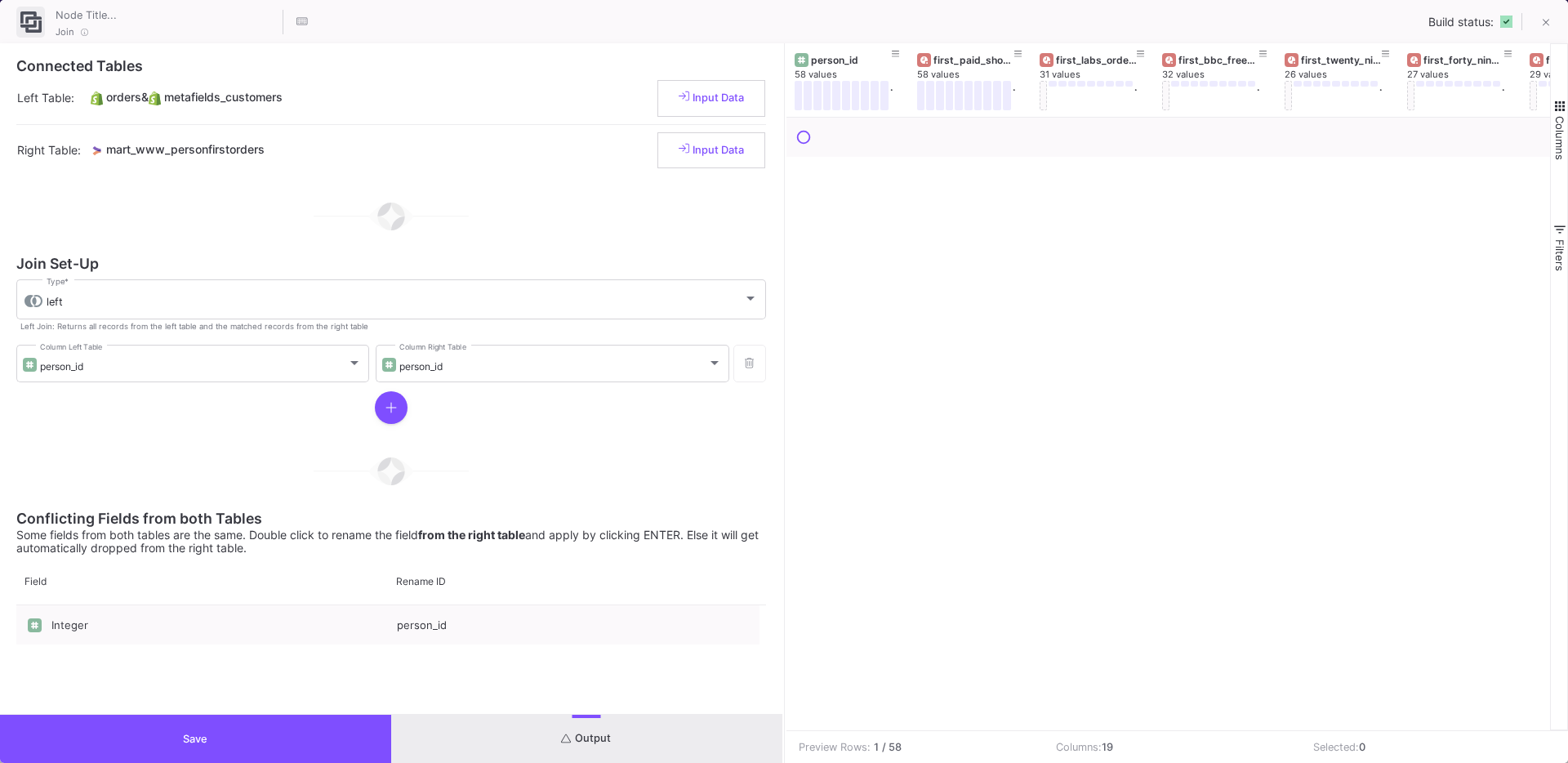
click at [1562, 111] on span "button" at bounding box center [1560, 106] width 15 height 15
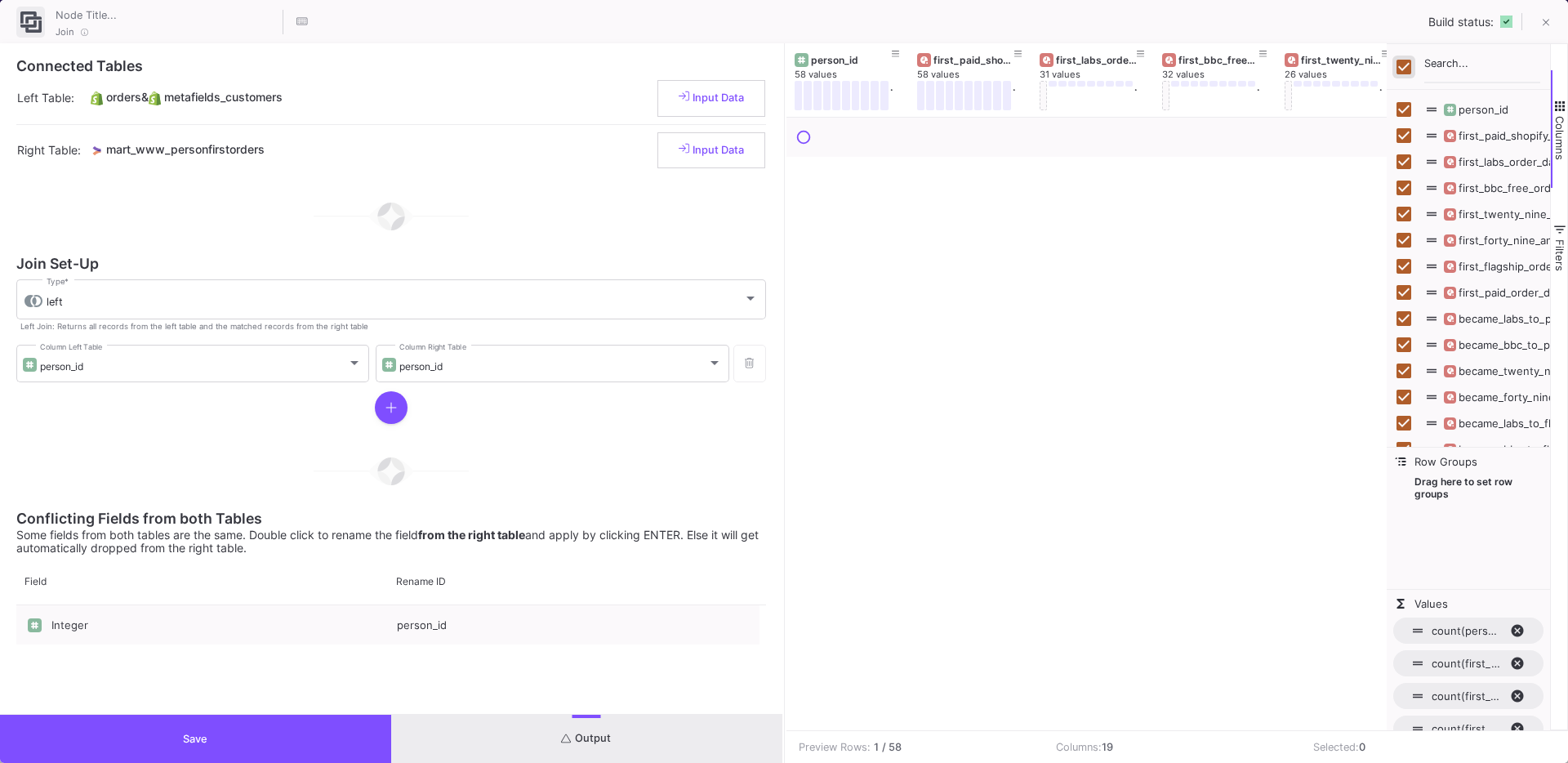
click at [1402, 68] on input "Toggle Select All Columns" at bounding box center [1403, 66] width 15 height 15
checkbox input "false"
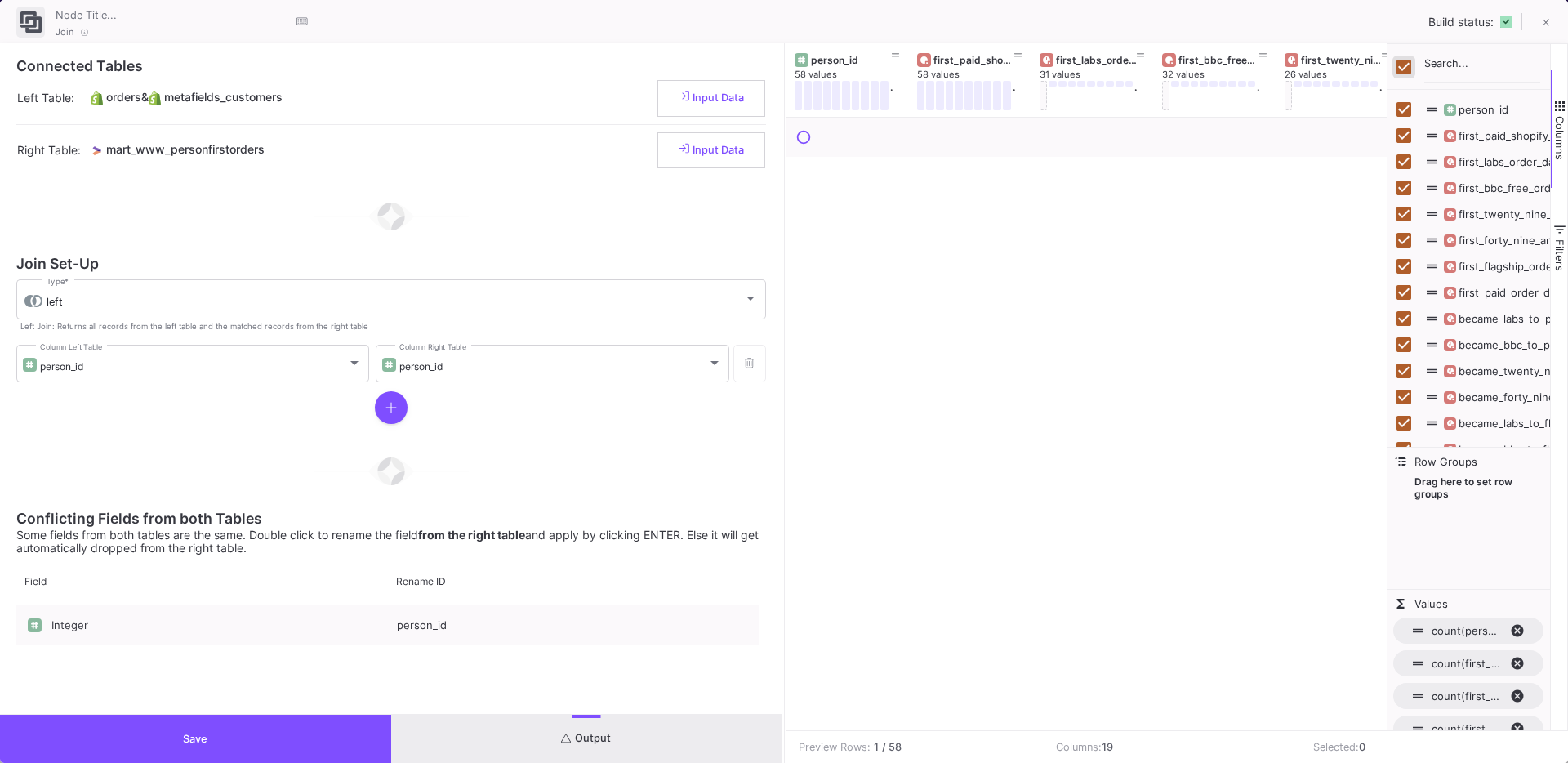
checkbox input "false"
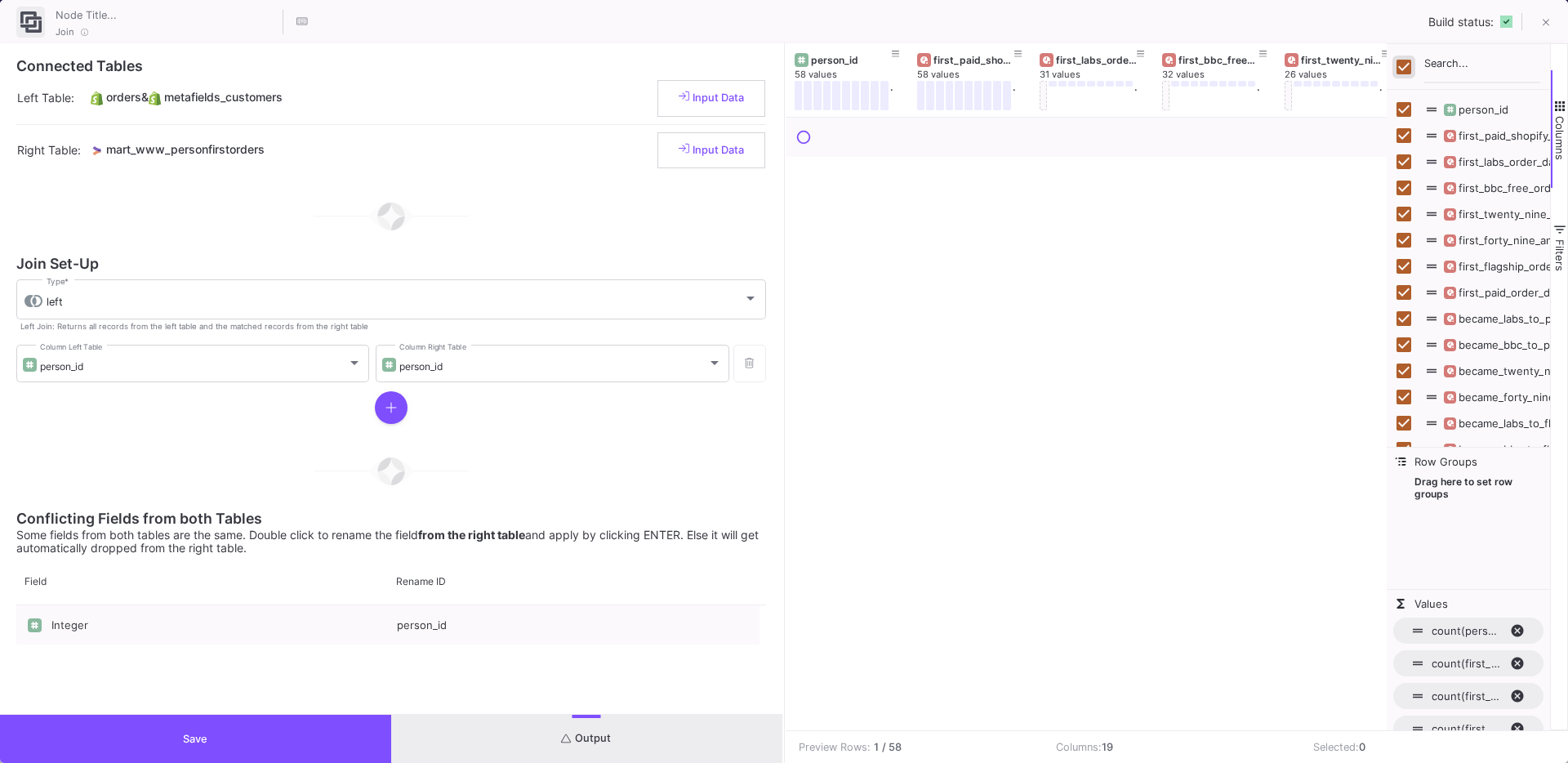
checkbox input "false"
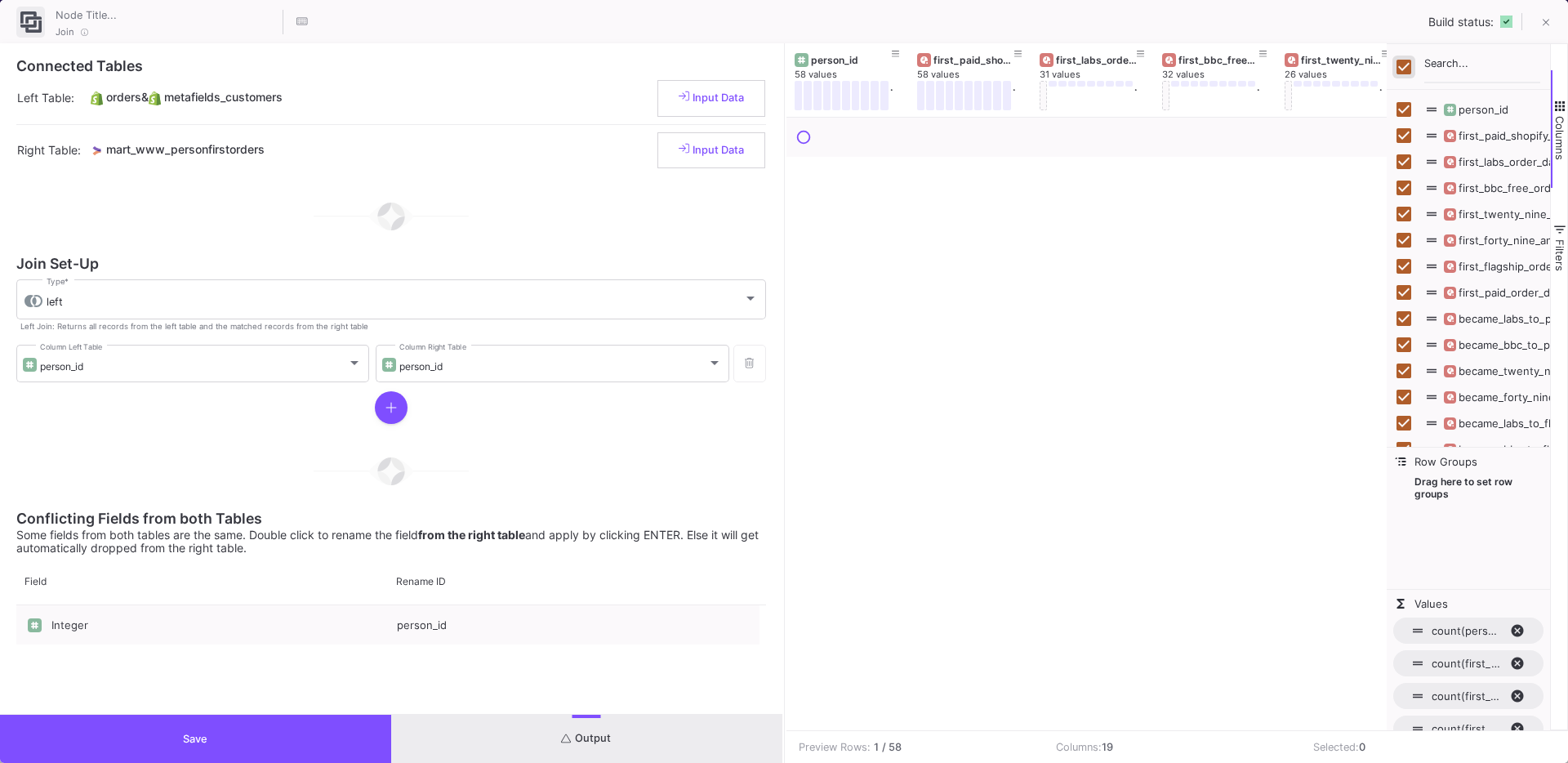
checkbox input "false"
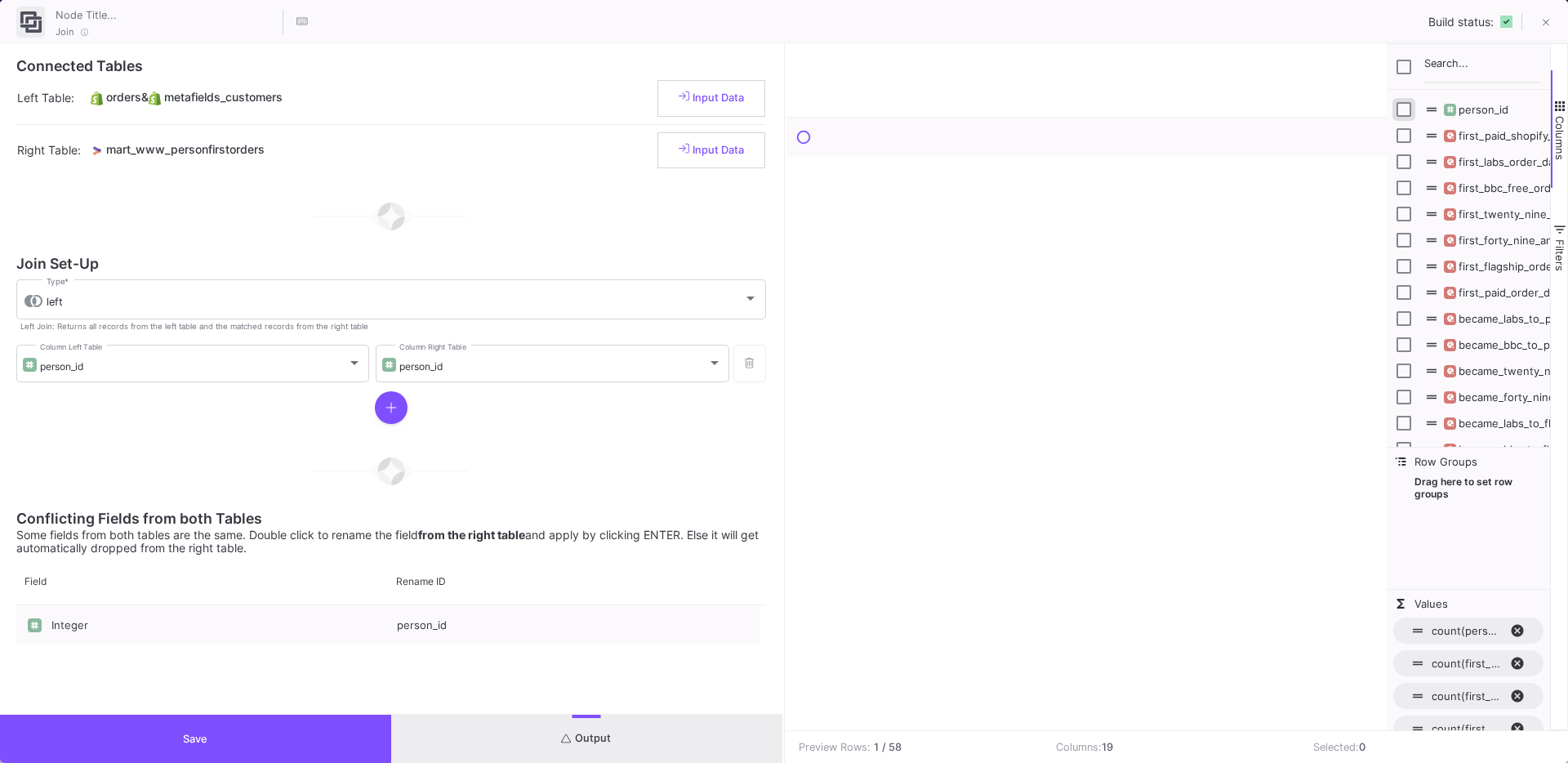
click at [1401, 113] on input "Press SPACE to toggle visibility (hidden)" at bounding box center [1403, 109] width 15 height 15
checkbox input "true"
checkbox input "false"
click at [1405, 132] on input "Press SPACE to toggle visibility (hidden)" at bounding box center [1403, 135] width 15 height 15
checkbox input "true"
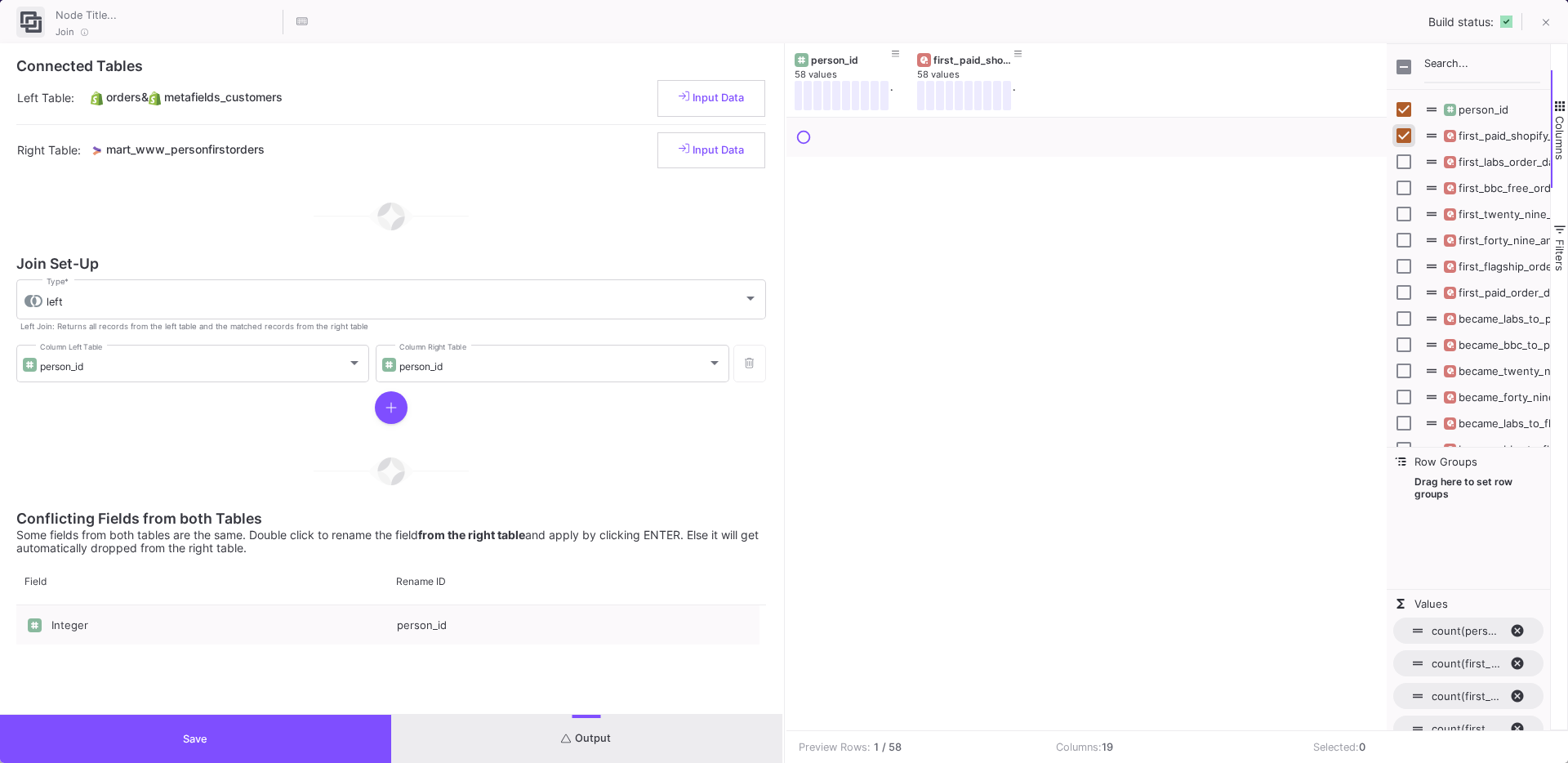
scroll to position [153, 0]
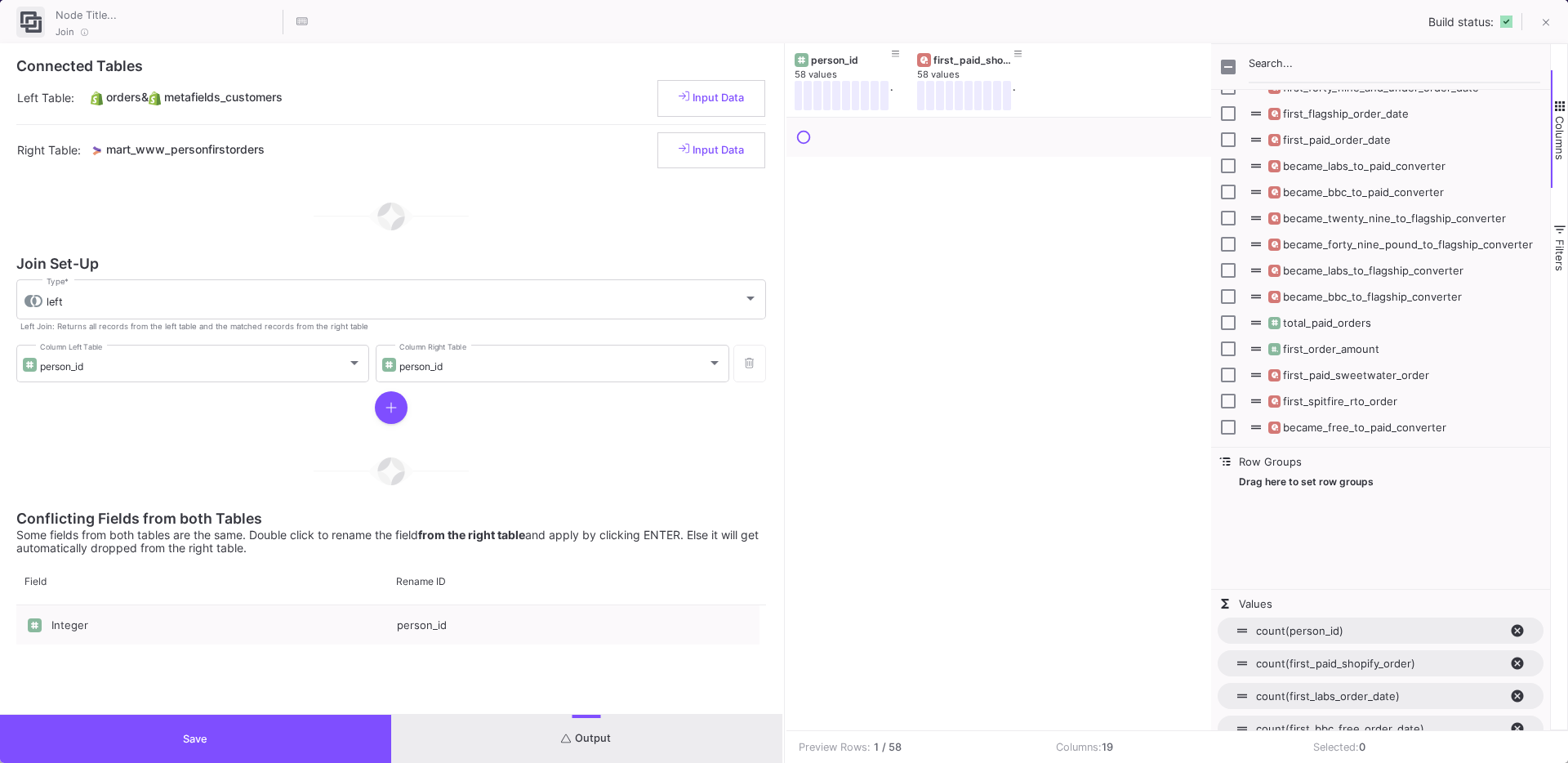
drag, startPoint x: 1386, startPoint y: 301, endPoint x: 1184, endPoint y: 301, distance: 202.0
click at [1209, 301] on div at bounding box center [1211, 386] width 4 height 687
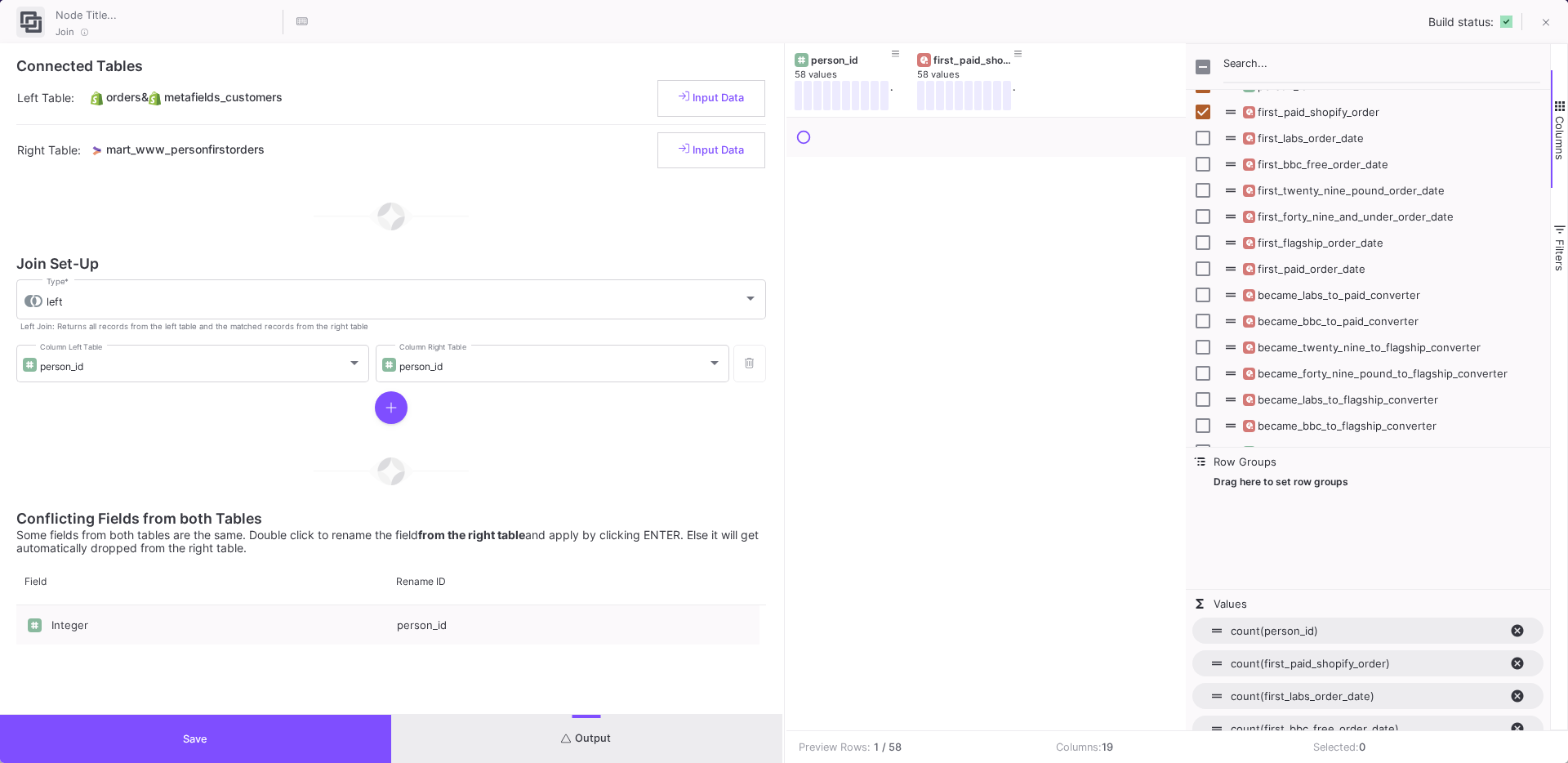
scroll to position [19, 0]
click at [1200, 274] on input "Press SPACE to toggle visibility (hidden)" at bounding box center [1203, 273] width 15 height 15
checkbox input "true"
click at [1557, 156] on span "Columns" at bounding box center [1560, 138] width 13 height 45
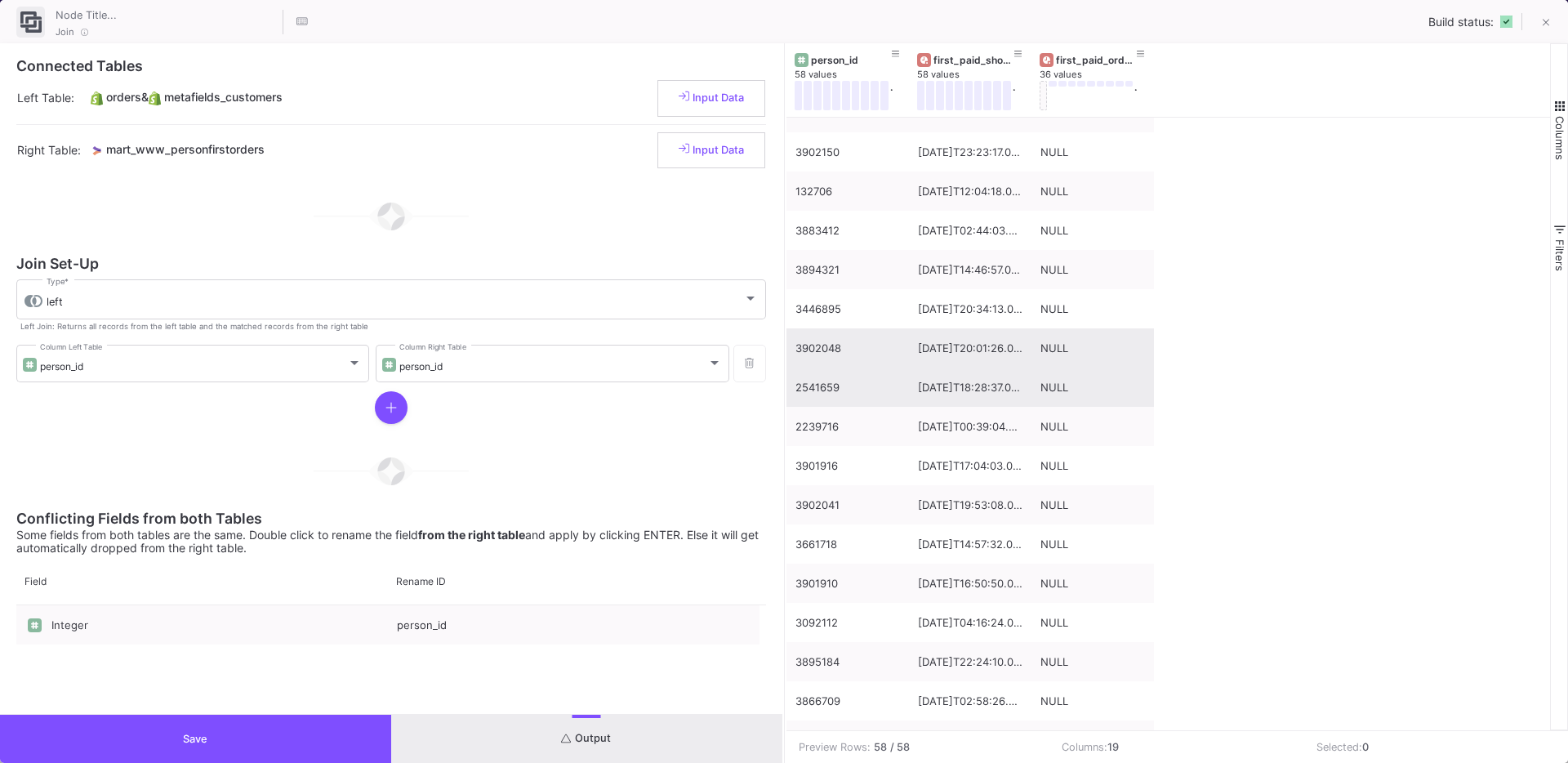
scroll to position [0, 0]
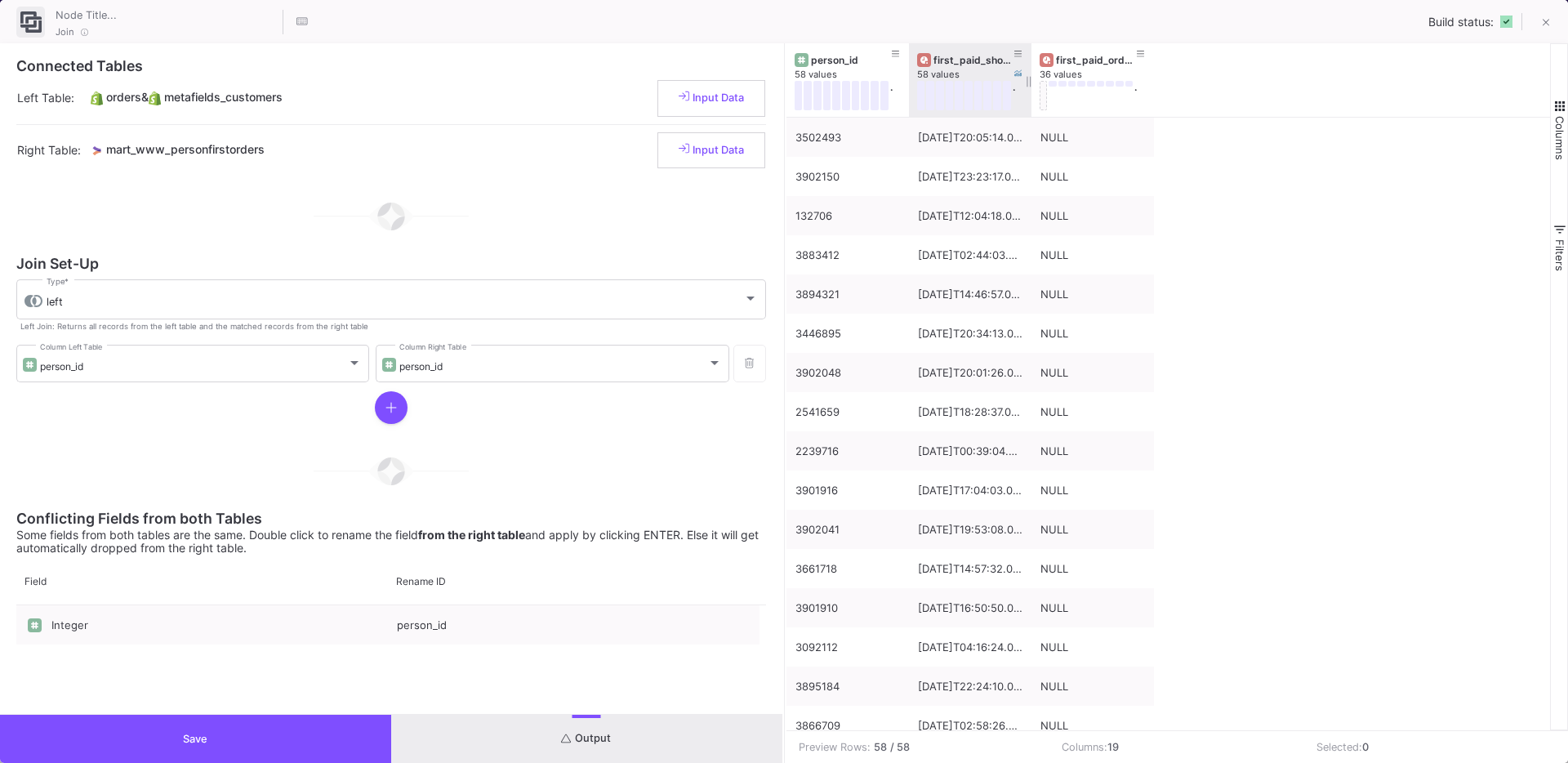
click at [966, 62] on div "first_paid_shopify_order" at bounding box center [974, 59] width 81 height 12
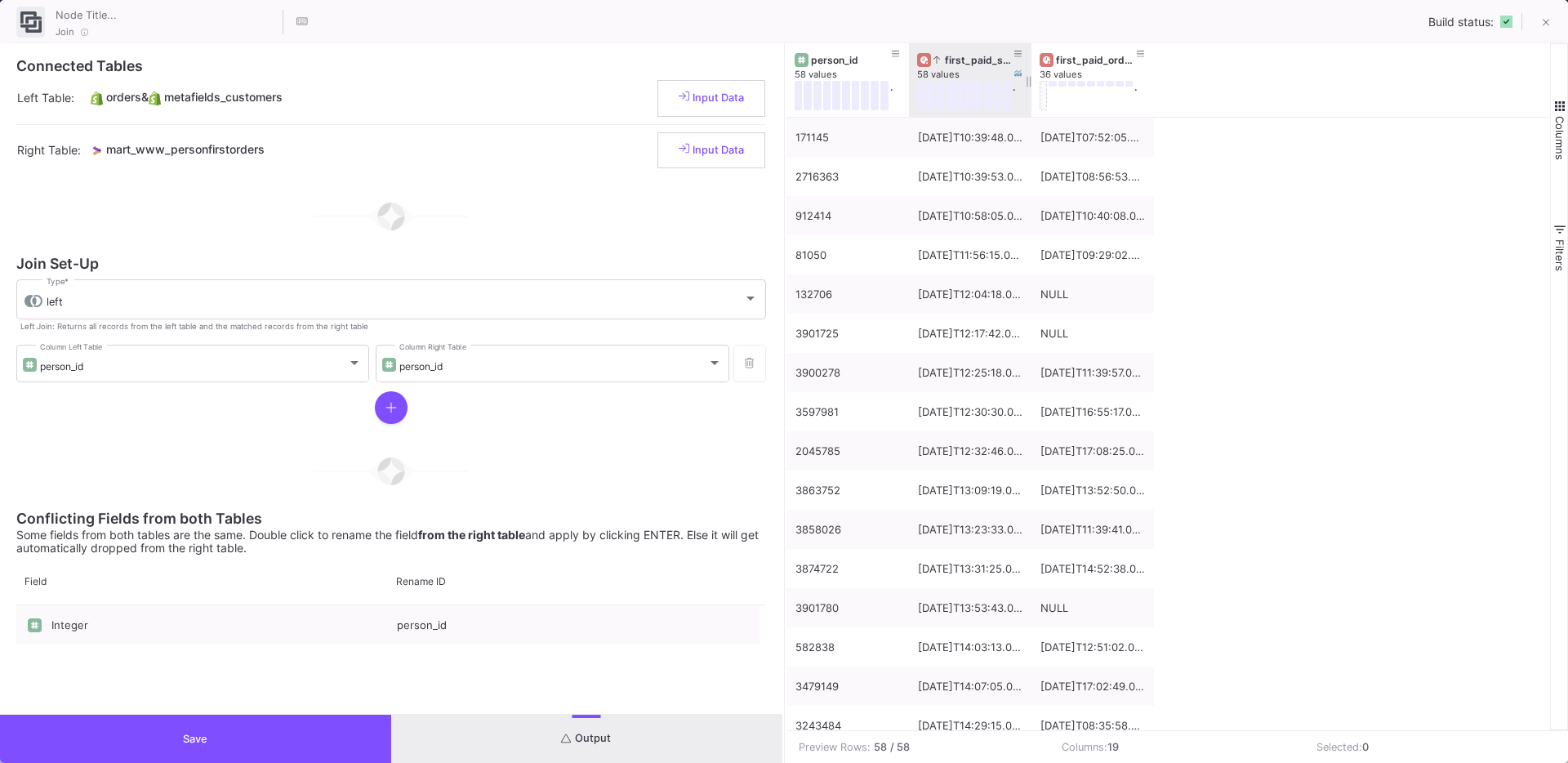
click at [966, 62] on div "first_paid_shopify_order" at bounding box center [974, 59] width 81 height 12
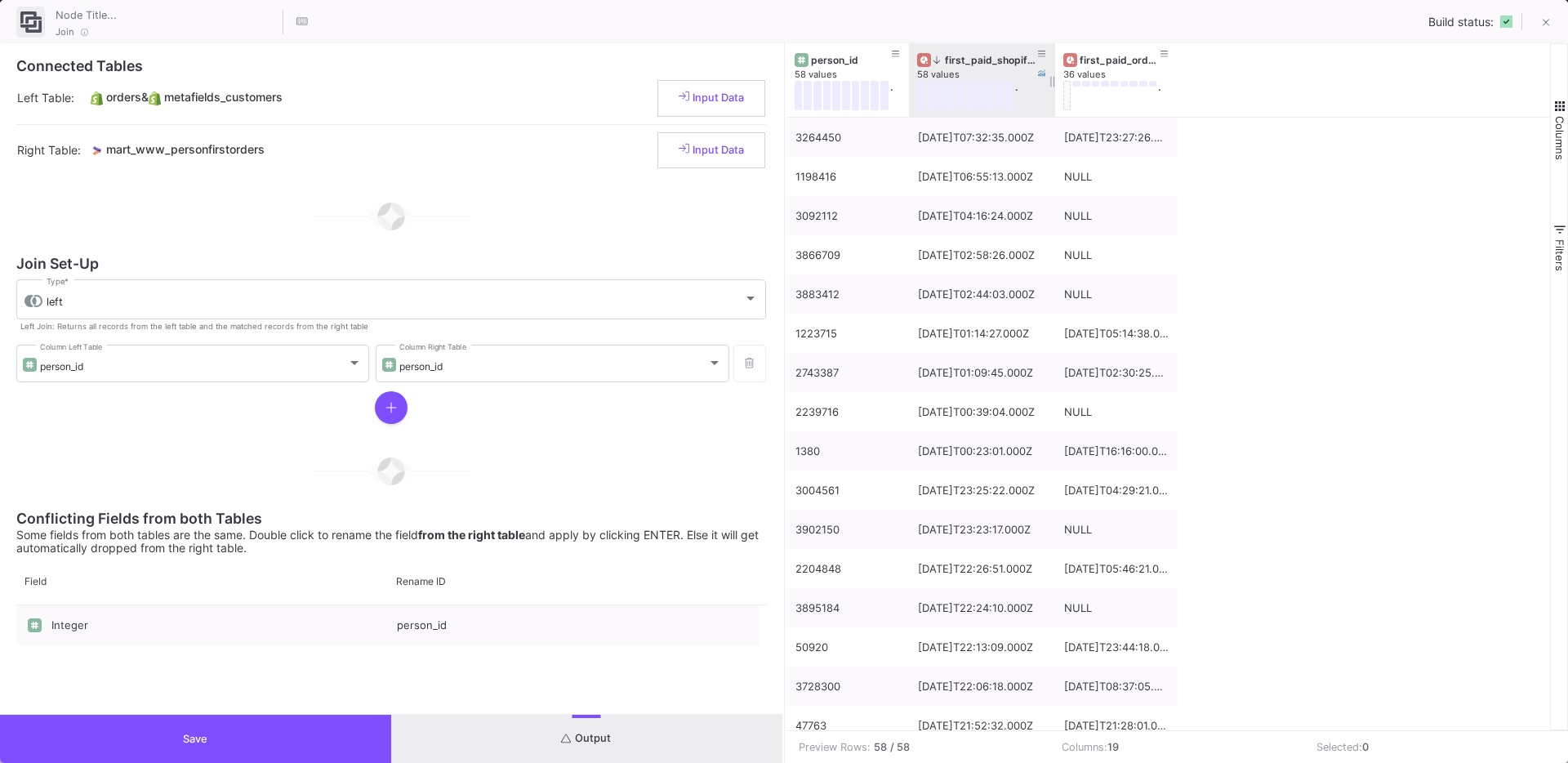
drag, startPoint x: 1027, startPoint y: 104, endPoint x: 1072, endPoint y: 104, distance: 45.0
click at [1059, 104] on div at bounding box center [1056, 80] width 7 height 73
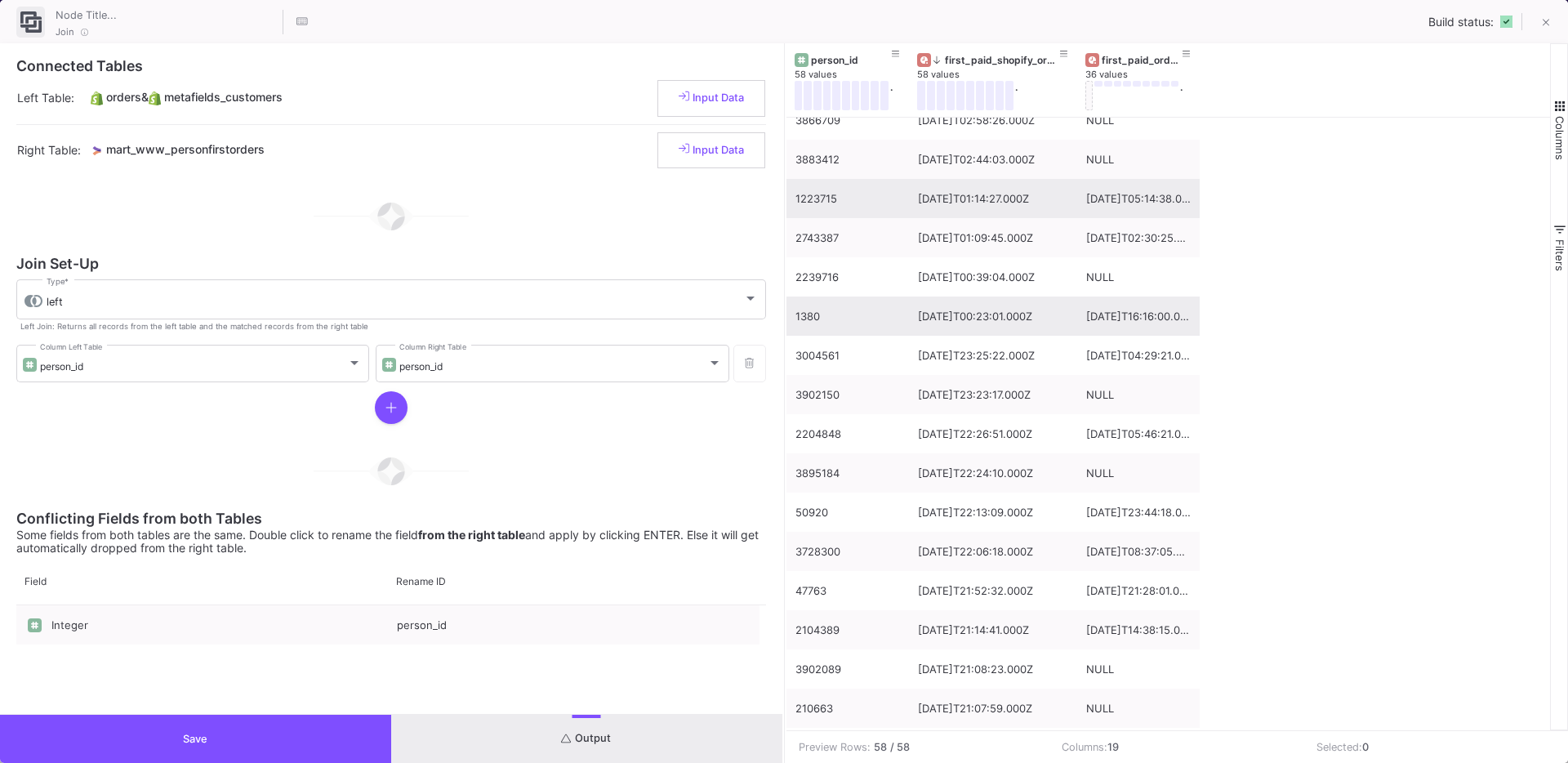
scroll to position [142, 0]
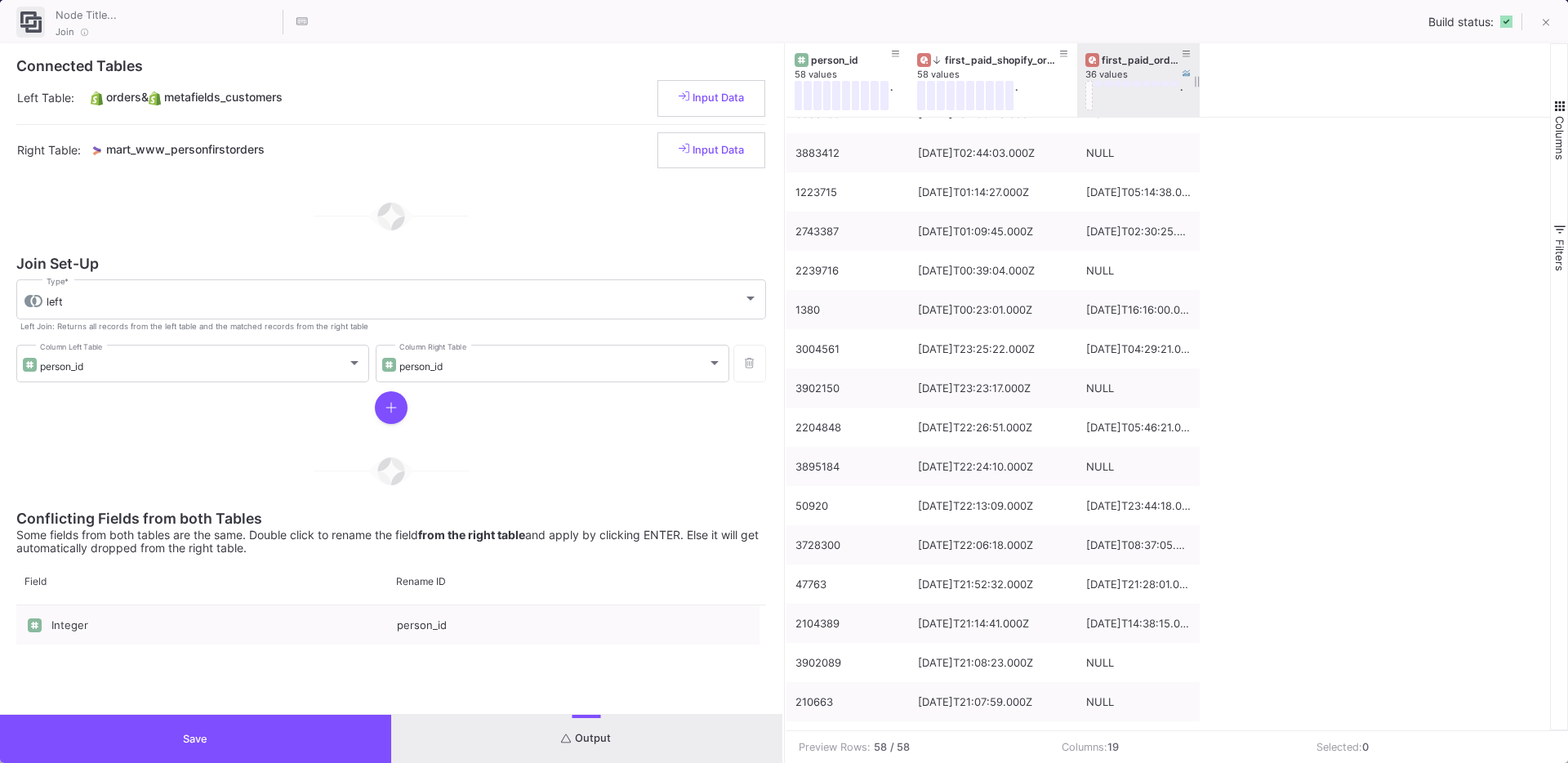
click at [1091, 93] on button at bounding box center [1089, 96] width 8 height 30
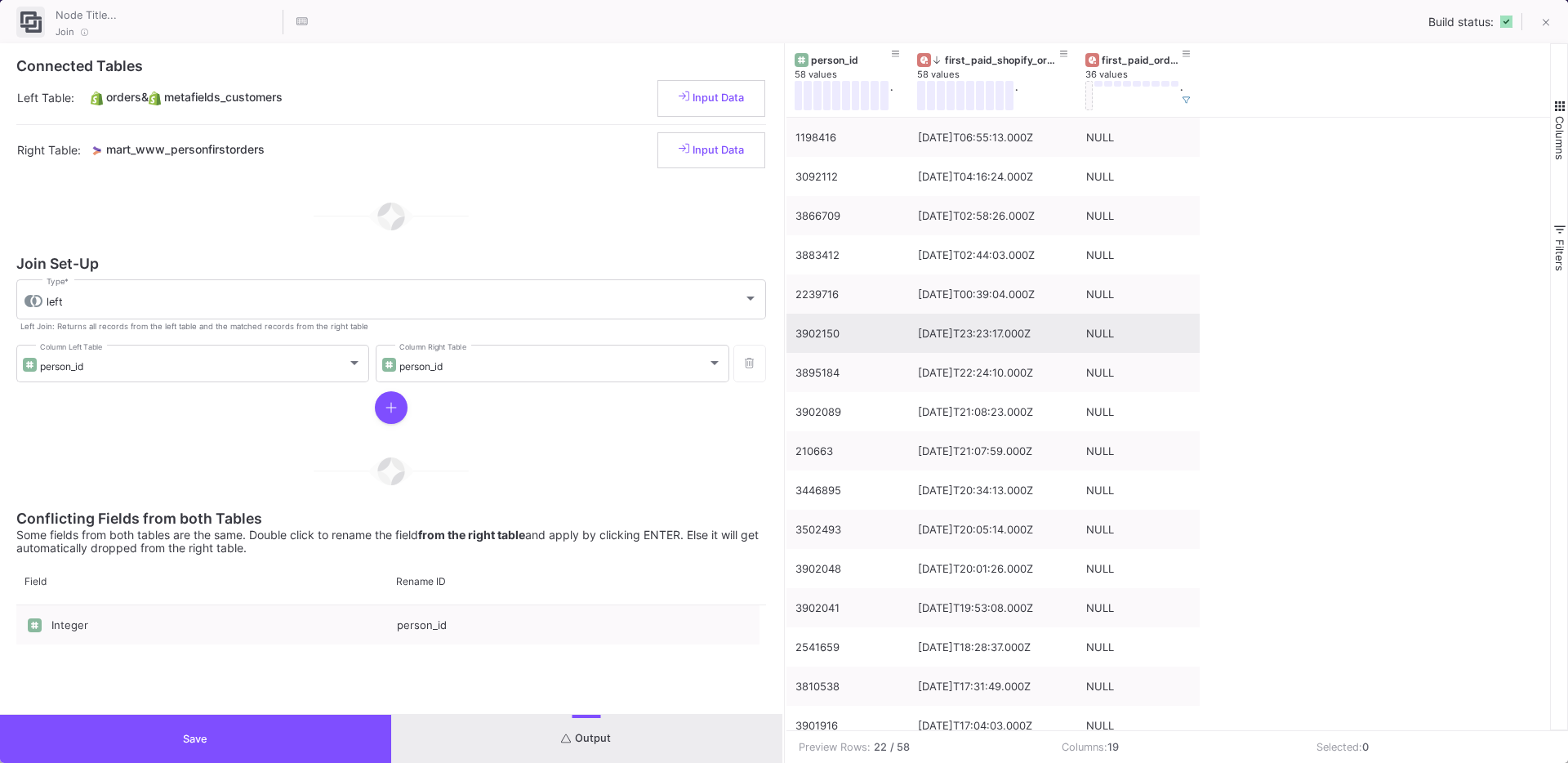
click at [987, 342] on div "[DATE]T23:23:17.000Z" at bounding box center [993, 333] width 151 height 39
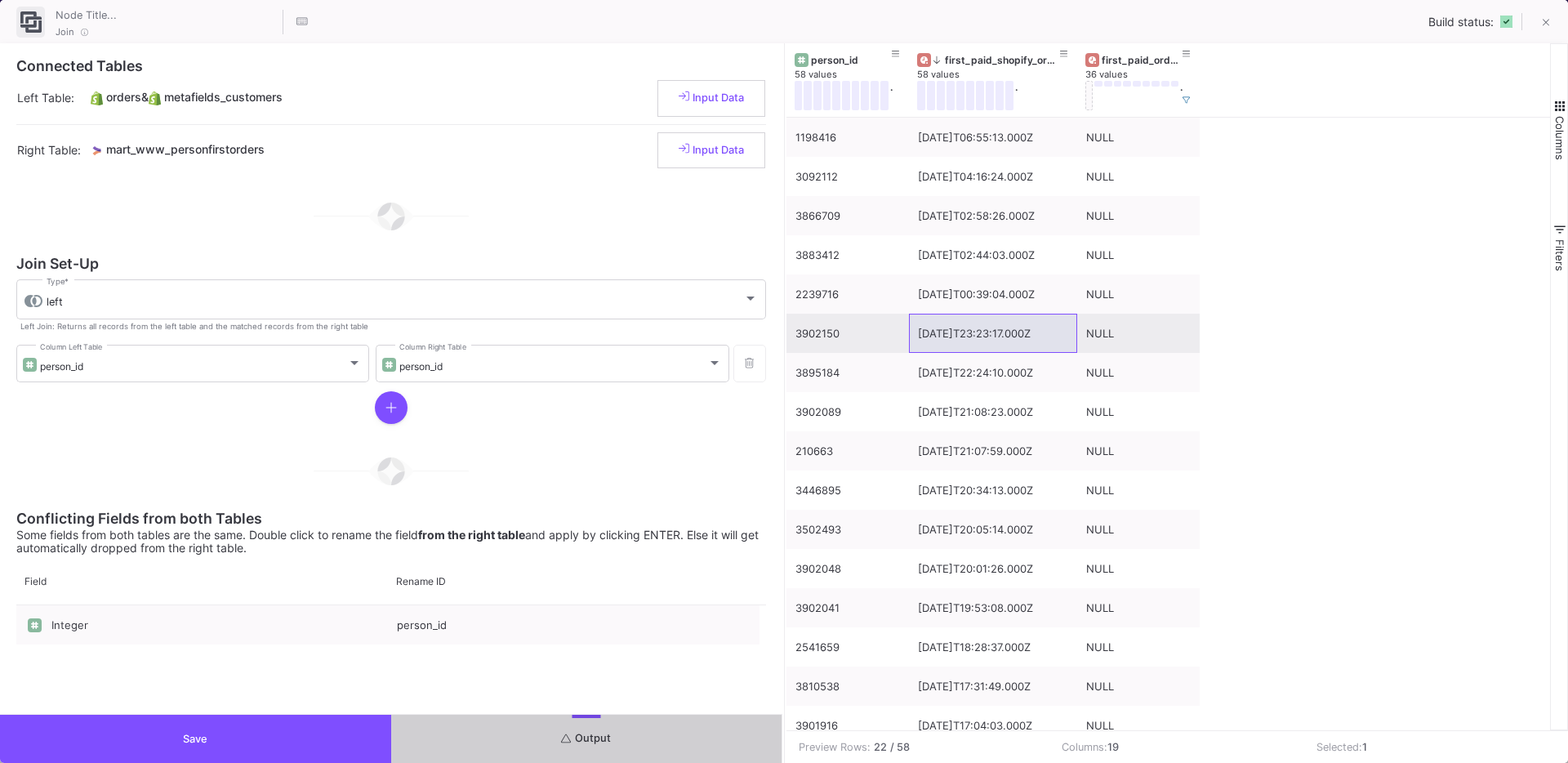
click at [1004, 340] on div "[DATE]T23:23:17.000Z" at bounding box center [993, 333] width 151 height 39
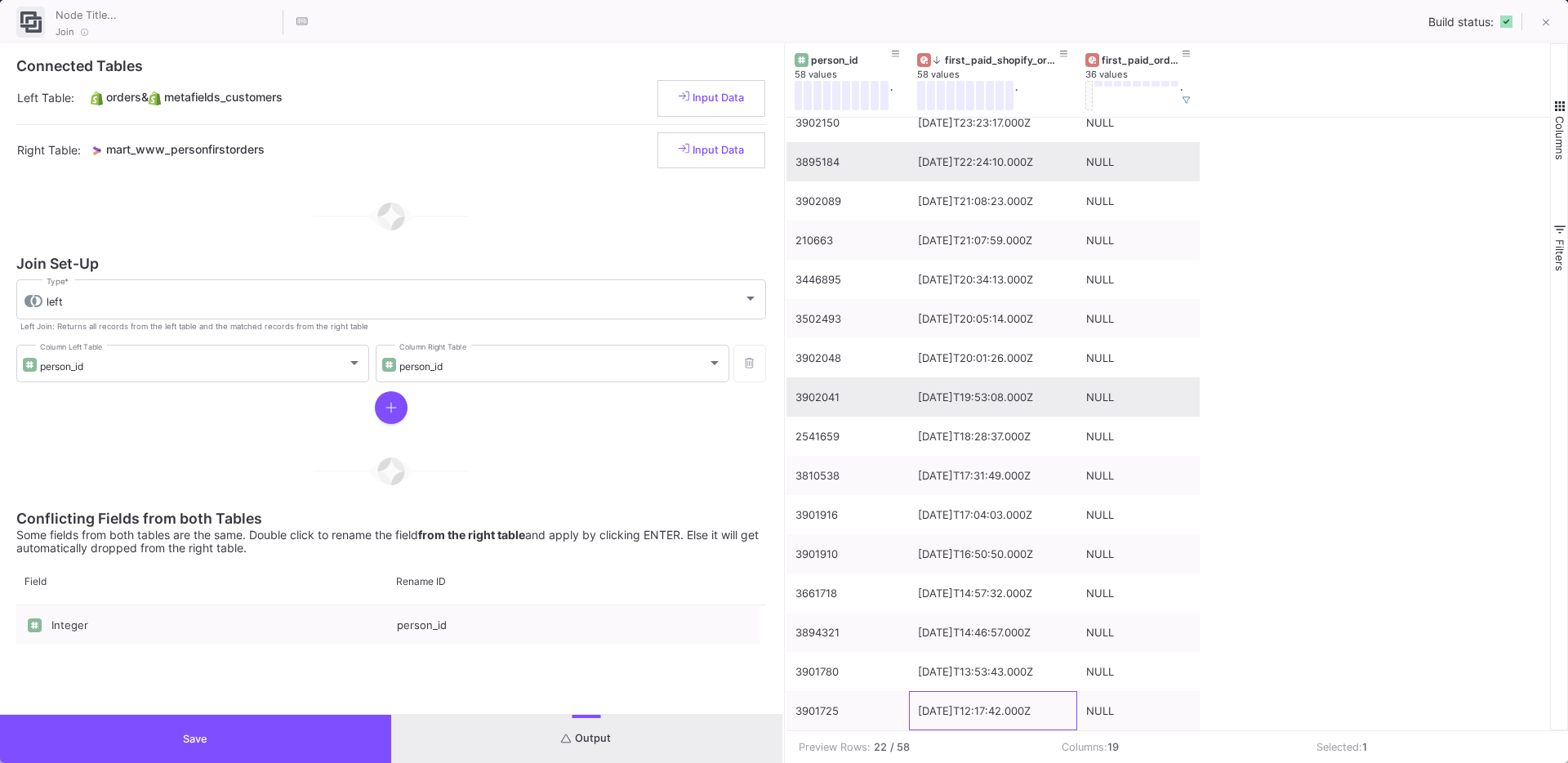
scroll to position [211, 0]
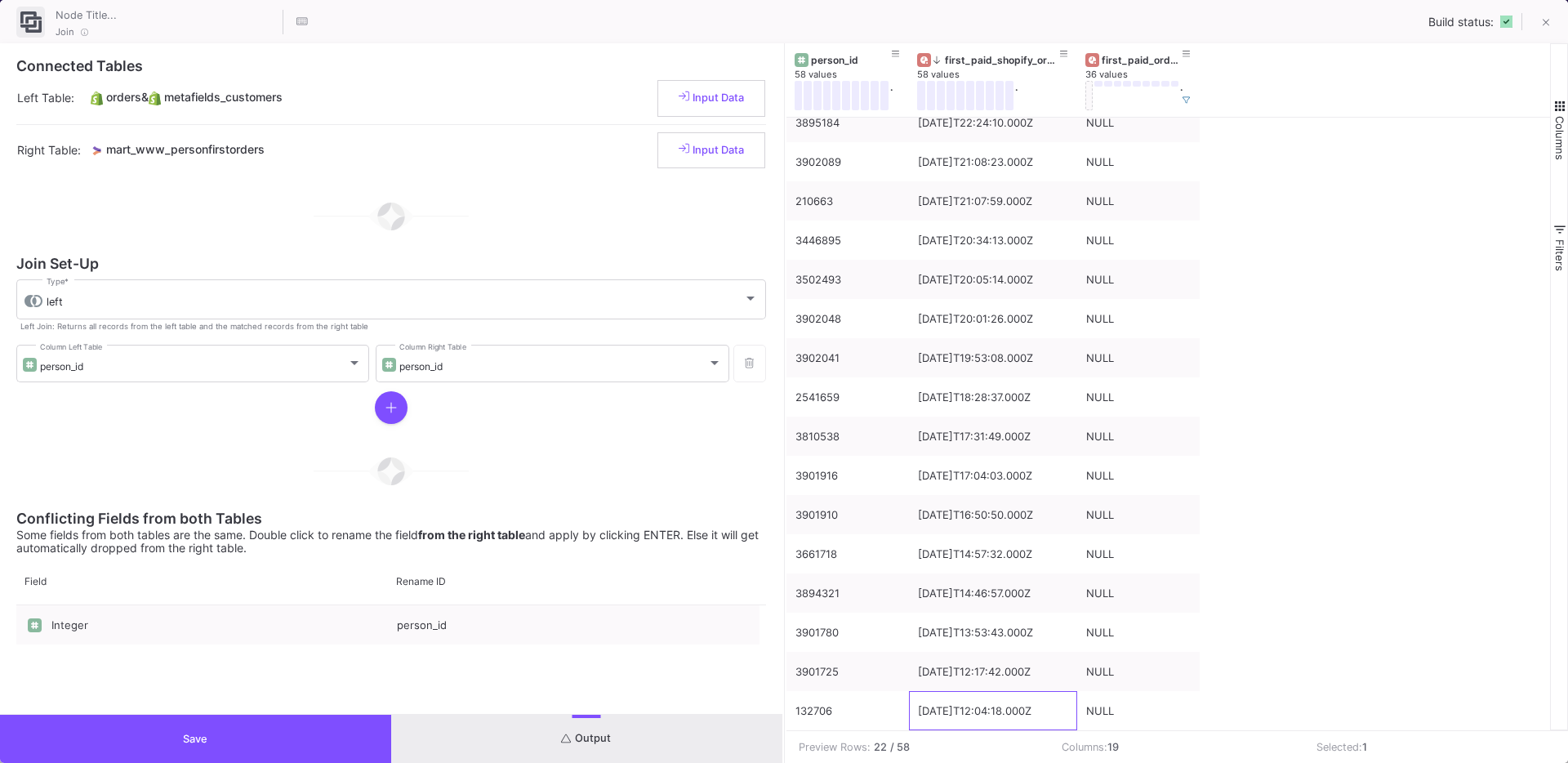
click at [154, 728] on button "Save" at bounding box center [195, 738] width 392 height 49
